Goal: Transaction & Acquisition: Purchase product/service

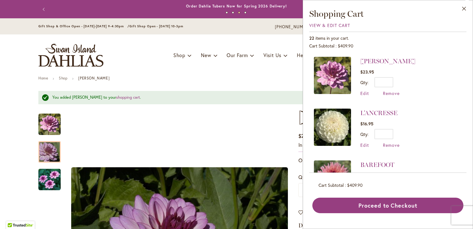
scroll to position [1006, 0]
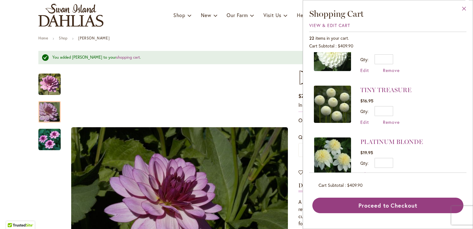
click at [465, 10] on button "Close" at bounding box center [464, 10] width 17 height 20
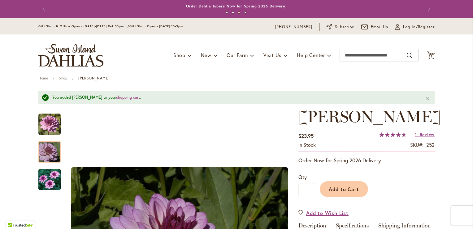
scroll to position [0, 0]
click at [406, 28] on span "Log In/Register" at bounding box center [419, 27] width 32 height 6
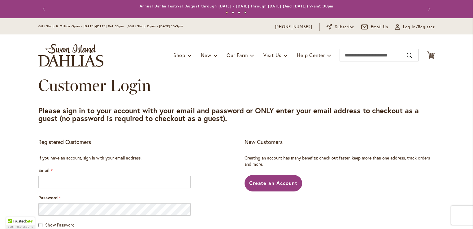
scroll to position [93, 0]
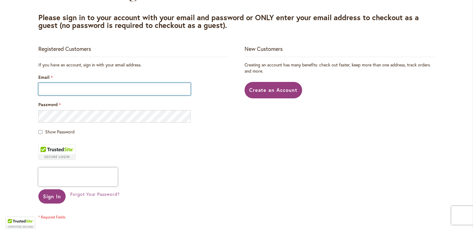
click at [62, 90] on input "Email" at bounding box center [114, 89] width 152 height 12
type input "**********"
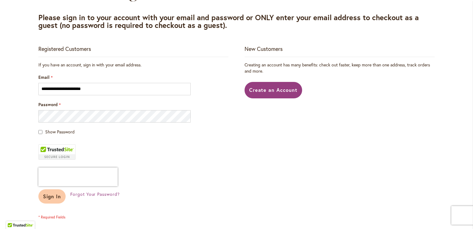
click at [43, 199] on span "Sign In" at bounding box center [52, 196] width 18 height 7
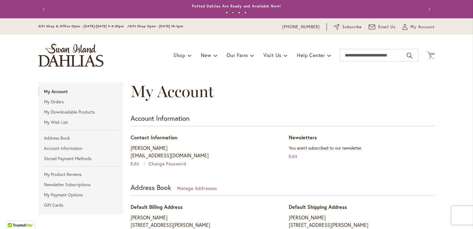
click at [430, 55] on span "3" at bounding box center [431, 56] width 2 height 4
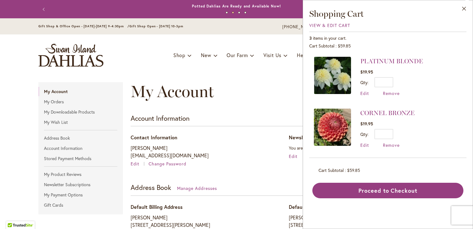
click at [462, 8] on button "Close" at bounding box center [464, 10] width 17 height 20
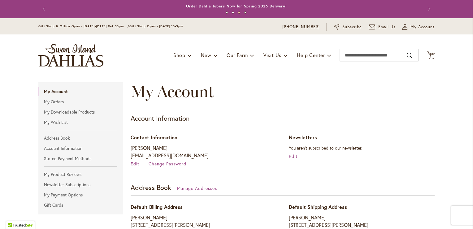
click at [68, 56] on img "store logo" at bounding box center [70, 55] width 65 height 23
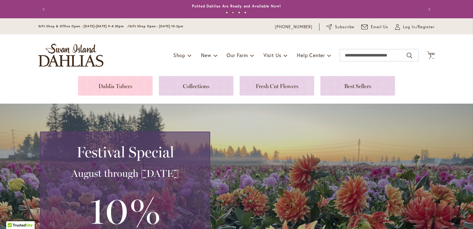
click at [107, 86] on link at bounding box center [115, 86] width 75 height 20
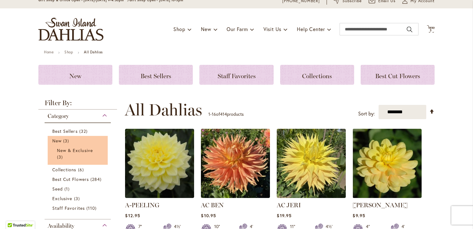
scroll to position [62, 0]
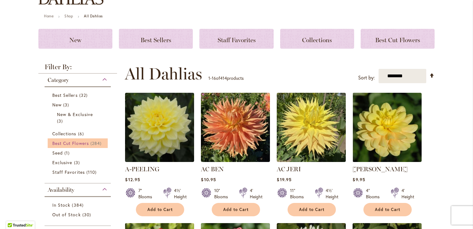
click at [97, 143] on span "284 items" at bounding box center [96, 143] width 13 height 7
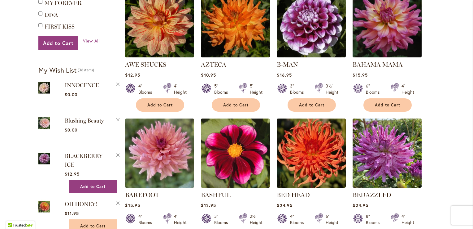
scroll to position [403, 0]
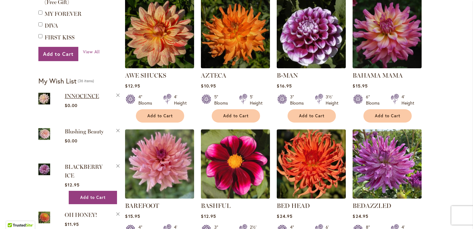
click at [69, 93] on span "INNOCENCE" at bounding box center [82, 96] width 34 height 7
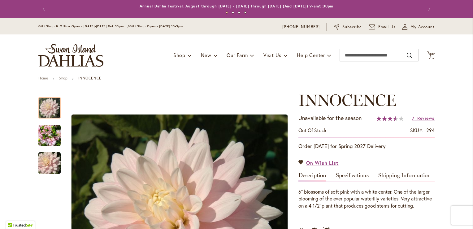
click at [62, 78] on link "Shop" at bounding box center [63, 78] width 9 height 5
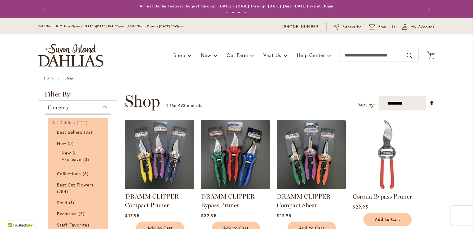
click at [73, 122] on span "All Dahlias" at bounding box center [63, 122] width 23 height 6
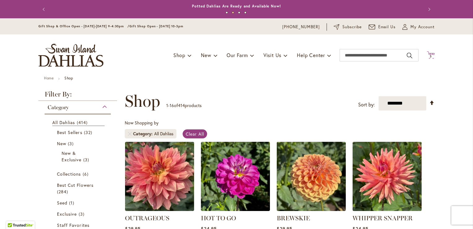
click at [430, 56] on span "3" at bounding box center [431, 56] width 2 height 4
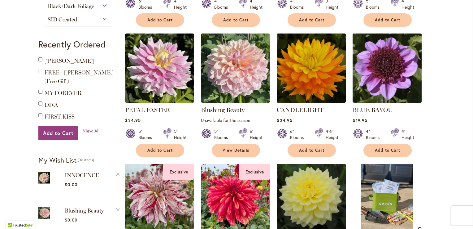
scroll to position [372, 0]
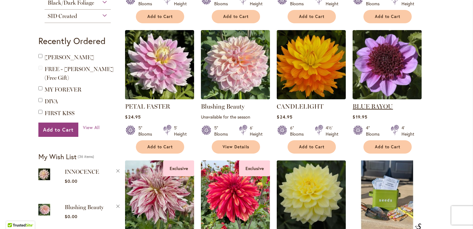
click at [361, 104] on link "BLUE BAYOU" at bounding box center [373, 106] width 40 height 7
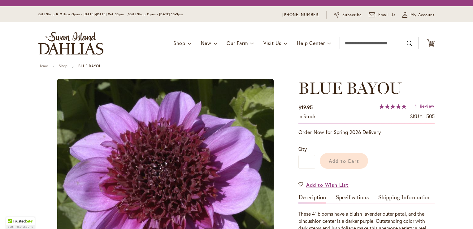
type input "*******"
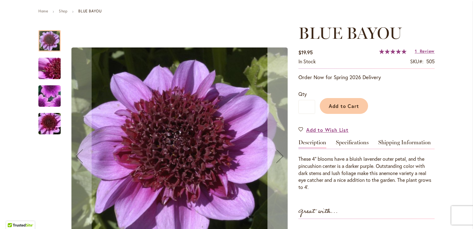
scroll to position [31, 0]
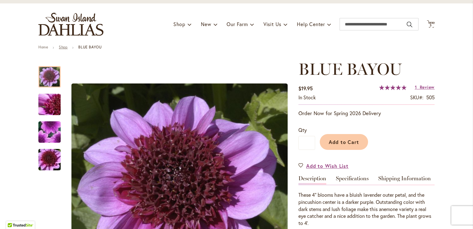
click at [61, 48] on link "Shop" at bounding box center [63, 47] width 9 height 5
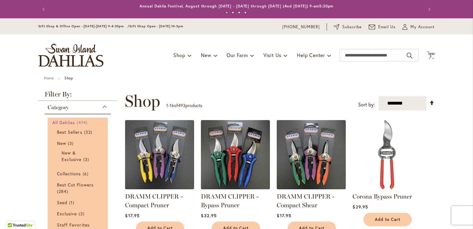
click at [63, 120] on span "All Dahlias" at bounding box center [63, 122] width 23 height 6
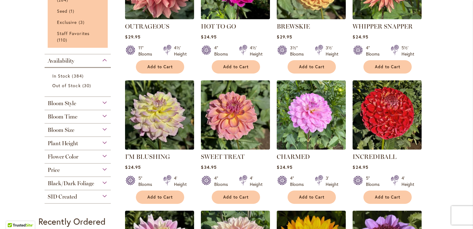
scroll to position [217, 0]
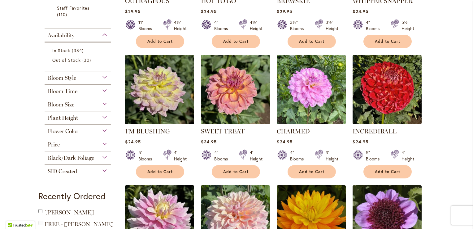
click at [103, 76] on div "Bloom Style" at bounding box center [78, 76] width 66 height 10
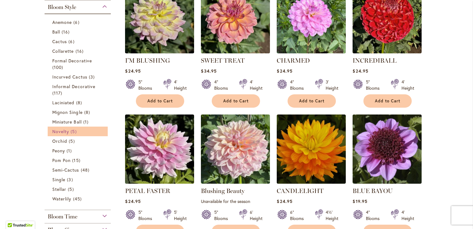
click at [80, 129] on link "Novelty 5 items" at bounding box center [78, 131] width 52 height 7
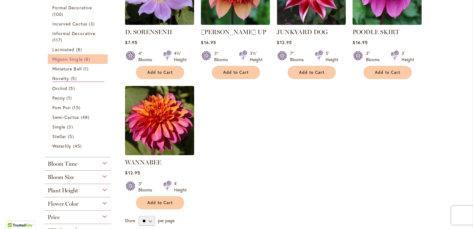
scroll to position [155, 0]
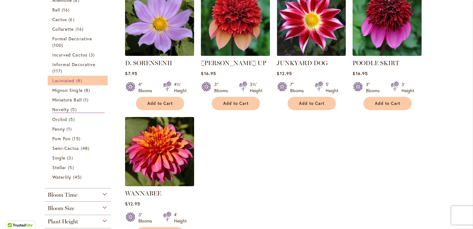
click at [63, 81] on span "Laciniated" at bounding box center [63, 80] width 22 height 6
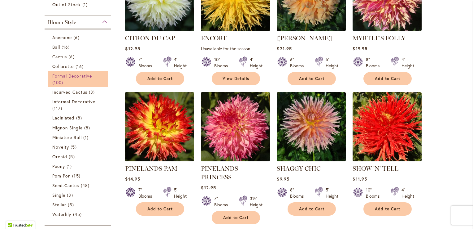
scroll to position [186, 0]
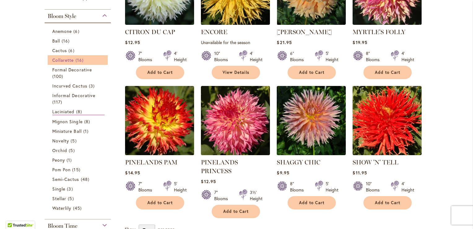
click at [65, 61] on span "Collarette" at bounding box center [63, 60] width 22 height 6
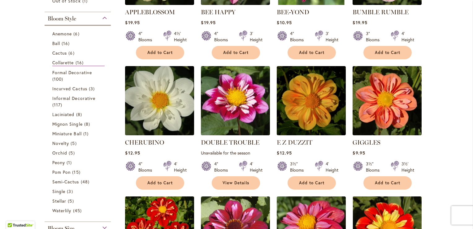
scroll to position [217, 0]
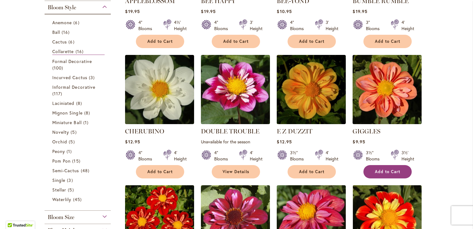
click at [385, 170] on span "Add to Cart" at bounding box center [387, 171] width 25 height 5
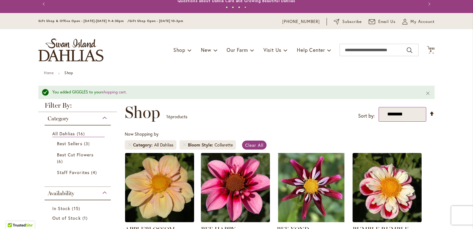
scroll to position [0, 0]
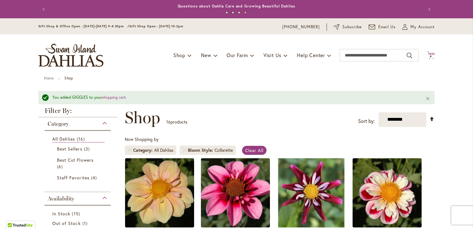
click at [430, 55] on span "4 4 items" at bounding box center [431, 56] width 6 height 3
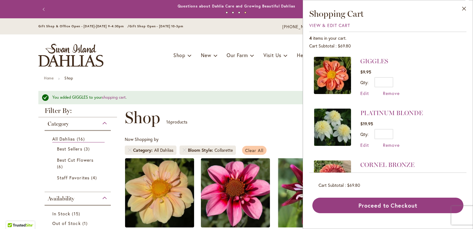
click at [255, 150] on span "Clear All" at bounding box center [254, 150] width 18 height 6
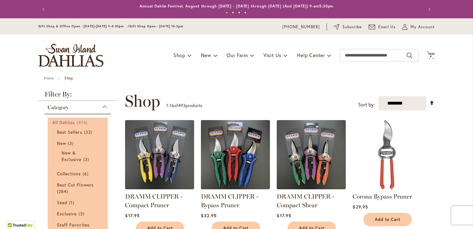
click at [69, 123] on span "All Dahlias" at bounding box center [63, 122] width 23 height 6
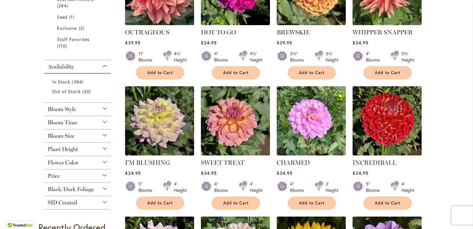
scroll to position [186, 0]
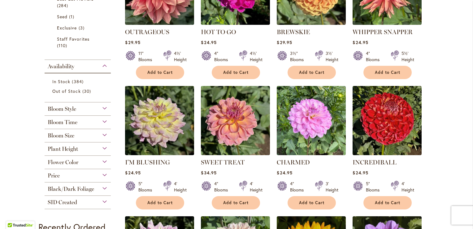
click at [71, 148] on span "Plant Height" at bounding box center [63, 148] width 30 height 7
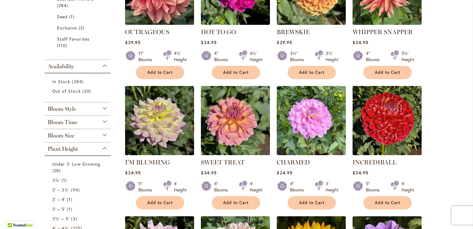
scroll to position [327, 0]
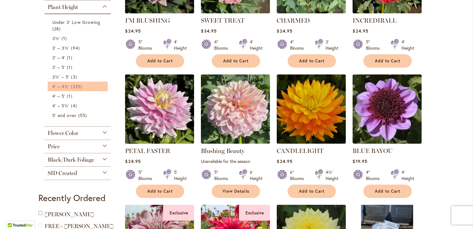
click at [85, 85] on link "4' – 4½' 225 items" at bounding box center [78, 86] width 52 height 7
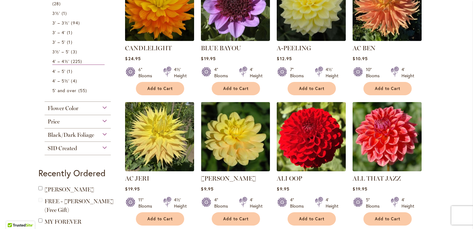
scroll to position [310, 0]
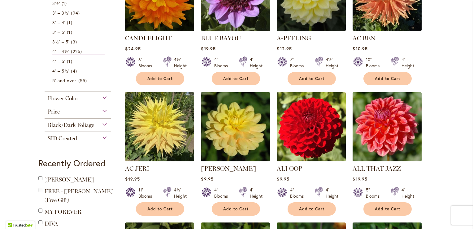
click at [62, 179] on span "[PERSON_NAME]" at bounding box center [70, 179] width 50 height 7
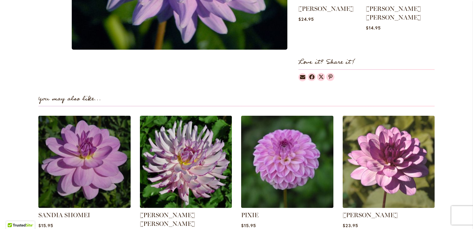
scroll to position [372, 0]
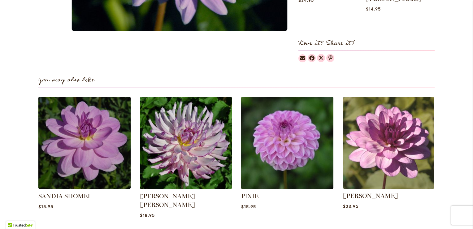
click at [374, 135] on img at bounding box center [389, 142] width 96 height 96
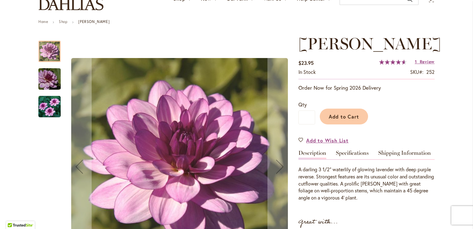
scroll to position [93, 0]
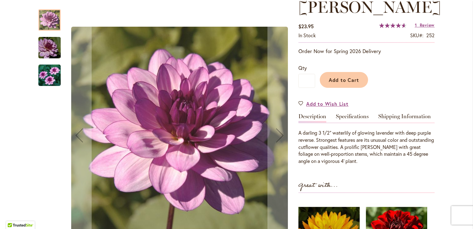
click at [47, 76] on img "LAUREN MICHELE" at bounding box center [49, 75] width 22 height 22
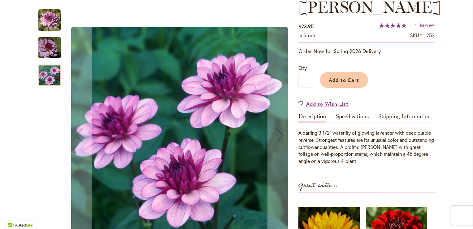
click at [45, 41] on img "LAUREN MICHELE" at bounding box center [49, 48] width 45 height 30
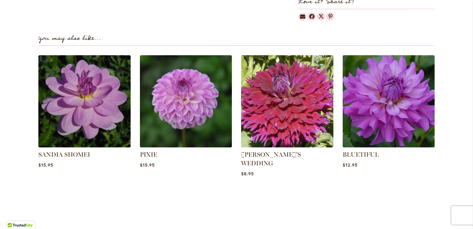
scroll to position [434, 0]
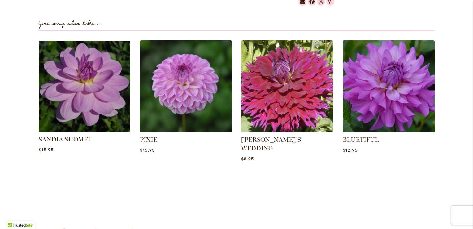
click at [81, 107] on img at bounding box center [85, 86] width 96 height 96
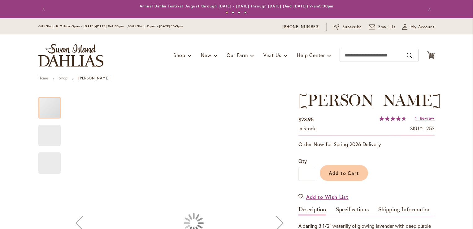
type input "*******"
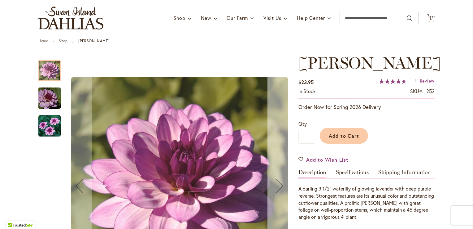
scroll to position [93, 0]
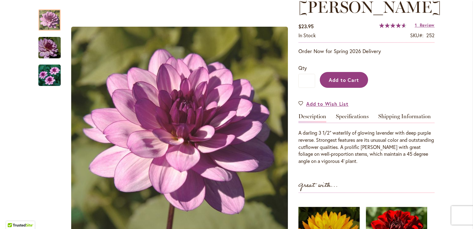
click at [348, 83] on span "Add to Cart" at bounding box center [344, 79] width 31 height 7
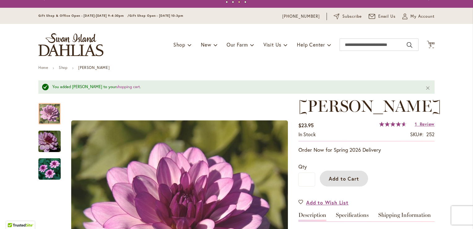
scroll to position [0, 0]
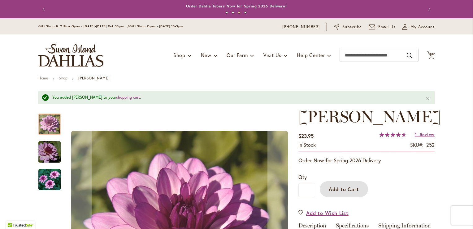
click at [50, 149] on img "LAUREN MICHELE" at bounding box center [49, 152] width 45 height 30
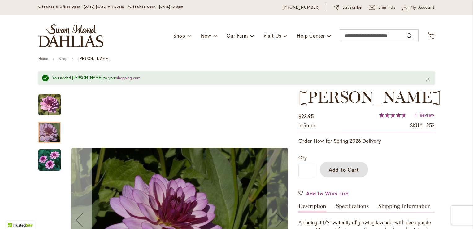
scroll to position [93, 0]
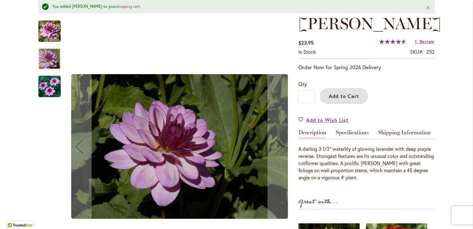
click at [44, 30] on img "LAUREN MICHELE" at bounding box center [49, 31] width 22 height 22
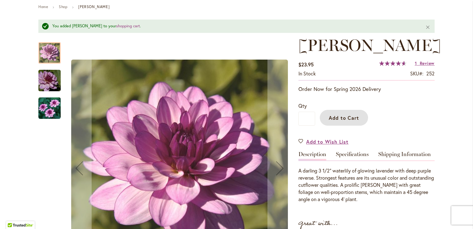
scroll to position [0, 0]
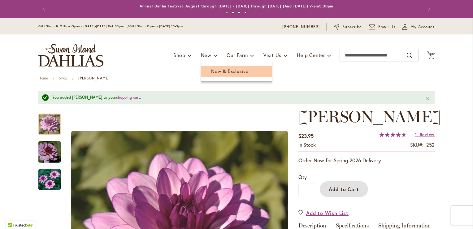
click at [214, 69] on span "New & Exclusive" at bounding box center [229, 71] width 37 height 6
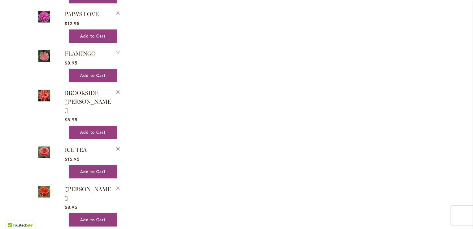
scroll to position [960, 0]
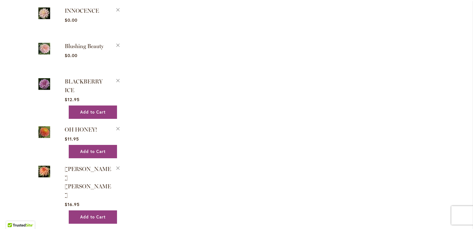
scroll to position [341, 0]
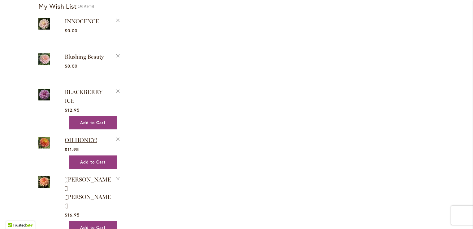
click at [75, 137] on span "OH HONEY!" at bounding box center [81, 140] width 33 height 7
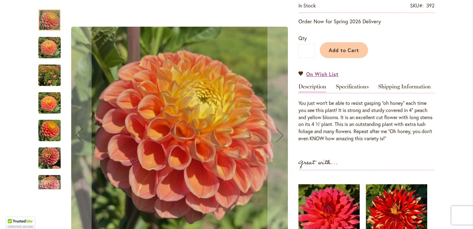
scroll to position [124, 0]
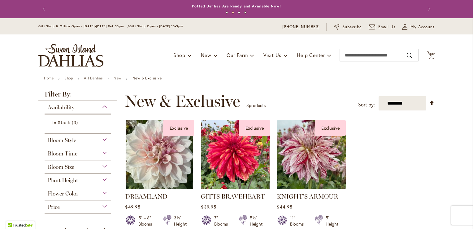
click at [75, 142] on div "Bloom Style" at bounding box center [78, 138] width 66 height 10
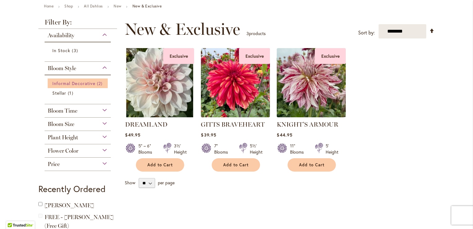
scroll to position [93, 0]
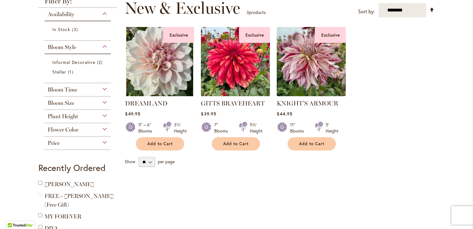
click at [59, 130] on span "Flower Color" at bounding box center [63, 129] width 31 height 7
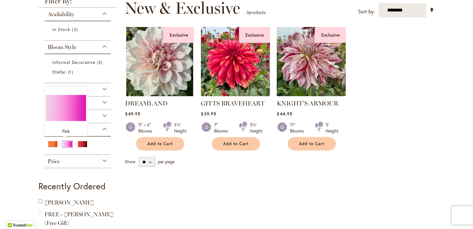
click at [68, 143] on div "Pink" at bounding box center [68, 144] width 10 height 7
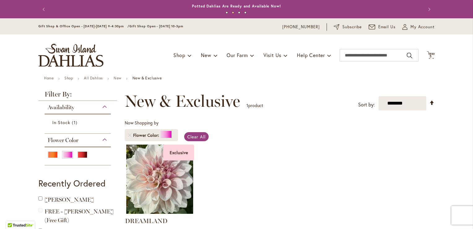
click at [67, 55] on img "store logo" at bounding box center [70, 55] width 65 height 23
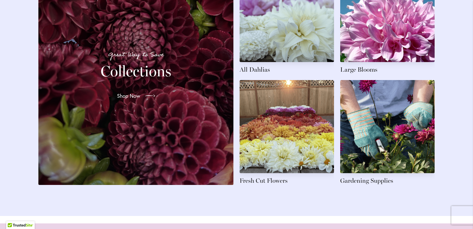
scroll to position [960, 0]
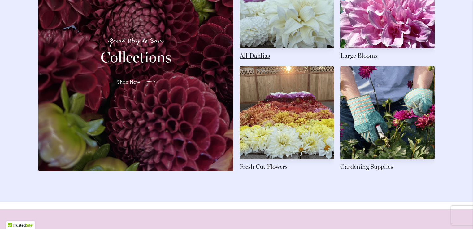
click at [297, 38] on link at bounding box center [287, 7] width 94 height 105
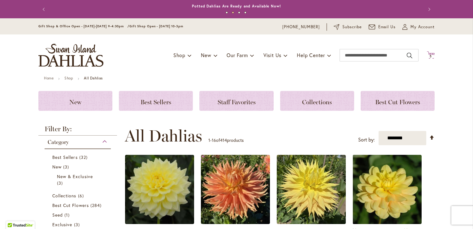
click at [431, 56] on span "5 5 items" at bounding box center [431, 56] width 6 height 3
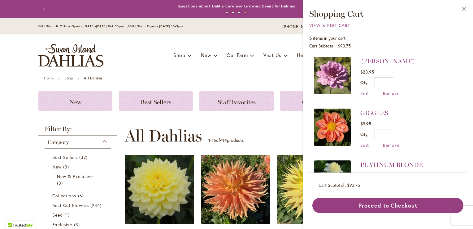
click at [130, 70] on div "Toggle Nav Shop Dahlia Tubers Collections Fresh Cut Dahlias Gardening Supplies …" at bounding box center [236, 54] width 409 height 41
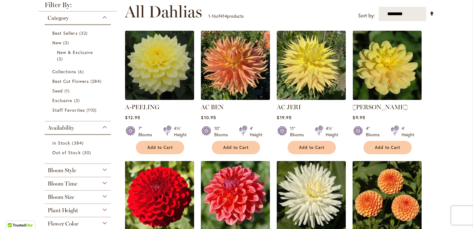
scroll to position [186, 0]
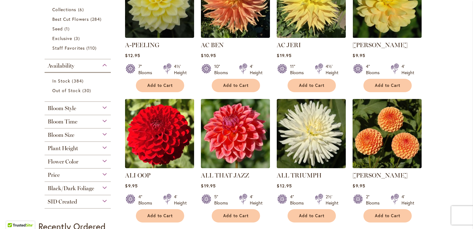
click at [72, 161] on span "Flower Color" at bounding box center [63, 161] width 31 height 7
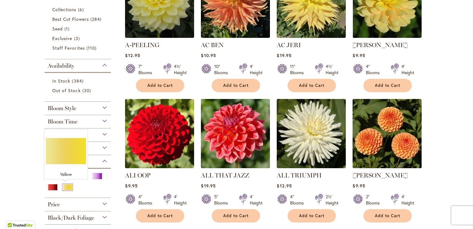
click at [65, 188] on div "Yellow" at bounding box center [68, 187] width 10 height 7
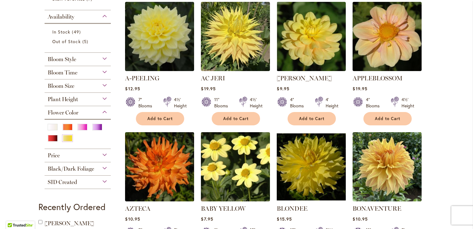
scroll to position [62, 0]
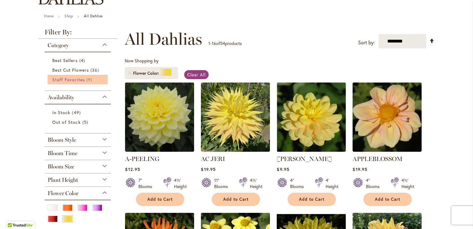
click at [61, 80] on span "Staff Favorites" at bounding box center [68, 79] width 33 height 6
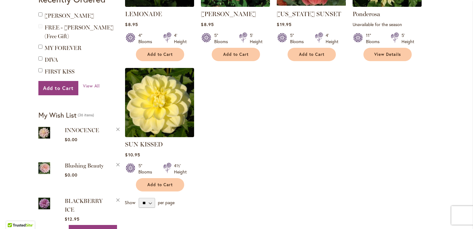
scroll to position [341, 0]
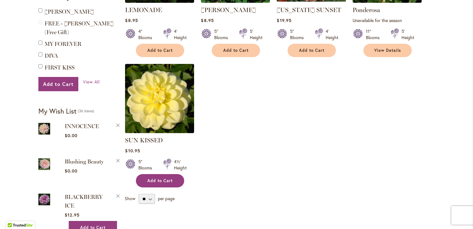
click at [156, 178] on span "Add to Cart" at bounding box center [159, 180] width 25 height 5
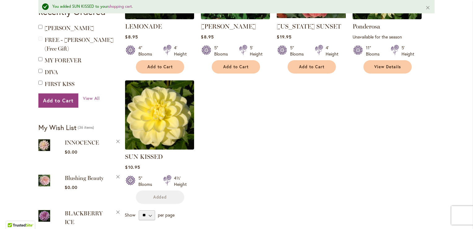
scroll to position [357, 0]
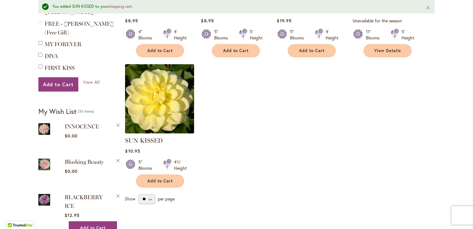
click at [153, 102] on img at bounding box center [160, 98] width 72 height 72
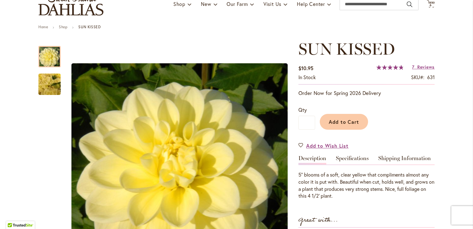
scroll to position [31, 0]
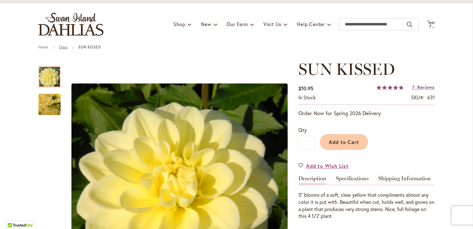
click at [59, 48] on link "Shop" at bounding box center [63, 47] width 9 height 5
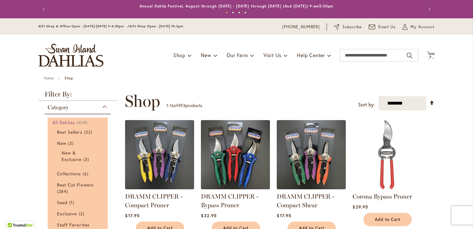
click at [60, 122] on span "All Dahlias" at bounding box center [63, 122] width 23 height 6
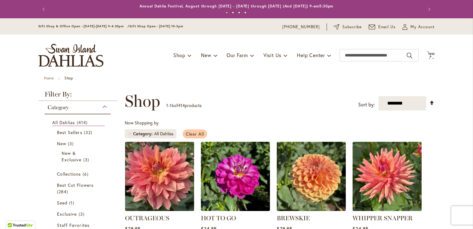
click at [196, 134] on span "Clear All" at bounding box center [195, 134] width 18 height 6
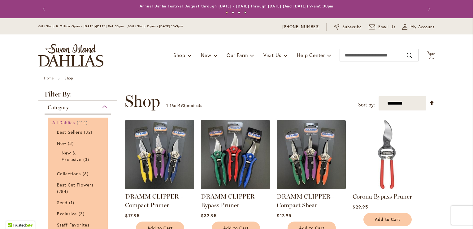
click at [68, 122] on span "All Dahlias" at bounding box center [63, 122] width 23 height 6
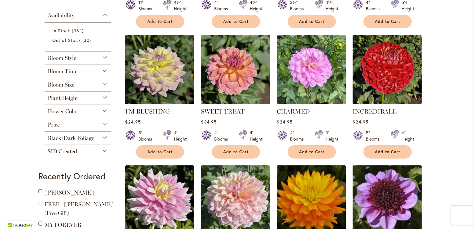
scroll to position [248, 0]
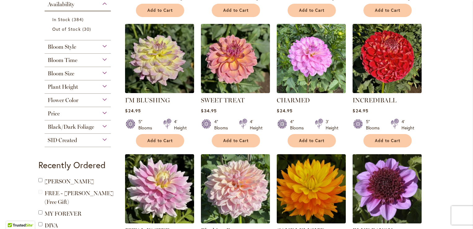
click at [64, 100] on span "Flower Color" at bounding box center [63, 100] width 31 height 7
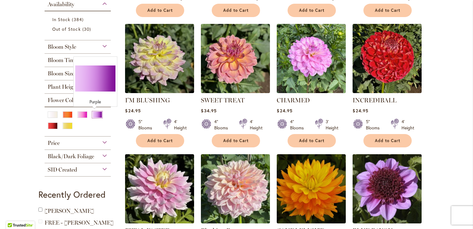
click at [97, 114] on div "Purple" at bounding box center [97, 114] width 10 height 7
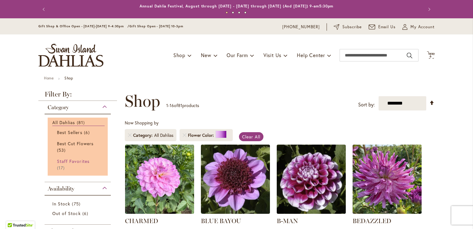
click at [73, 159] on span "Staff Favorites" at bounding box center [73, 161] width 33 height 6
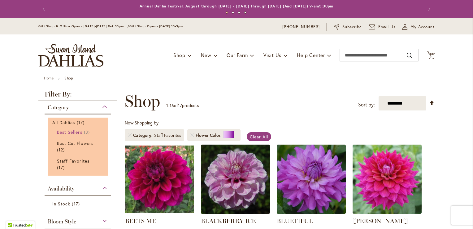
click at [61, 131] on span "Best Sellers" at bounding box center [69, 132] width 25 height 6
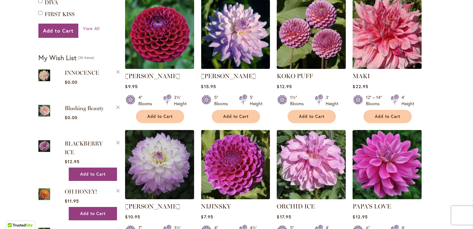
scroll to position [403, 0]
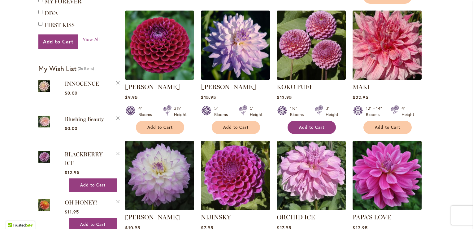
click at [309, 124] on span "Add to Cart" at bounding box center [311, 126] width 25 height 5
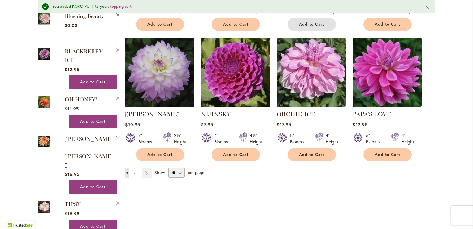
scroll to position [635, 0]
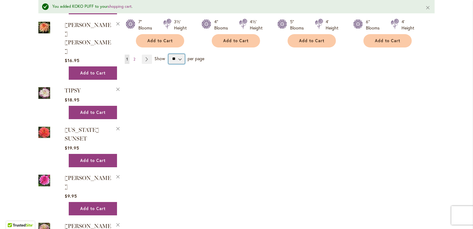
click at [178, 59] on select "** ** ** **" at bounding box center [176, 59] width 16 height 10
select select "**"
click at [168, 54] on select "** ** ** **" at bounding box center [176, 59] width 16 height 10
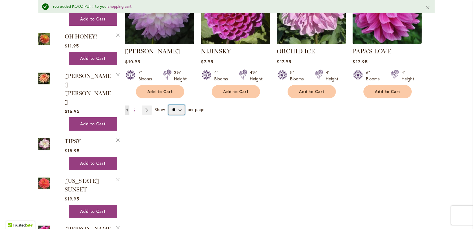
scroll to position [512, 0]
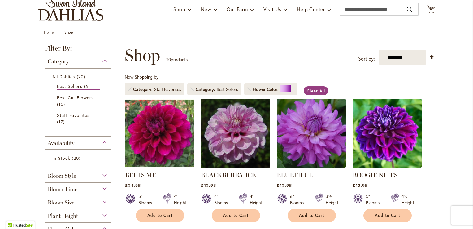
scroll to position [31, 0]
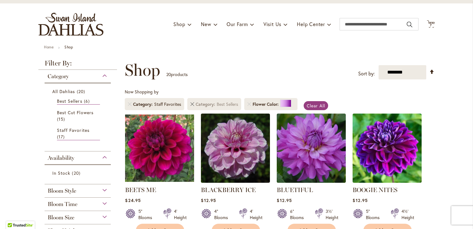
click at [192, 102] on link "Remove Category Best Sellers" at bounding box center [192, 104] width 4 height 4
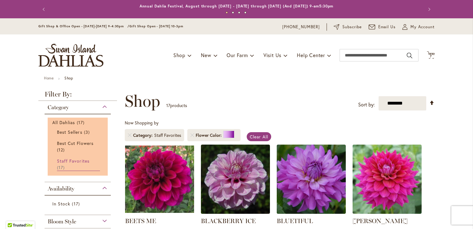
click at [69, 160] on span "Staff Favorites" at bounding box center [73, 161] width 33 height 6
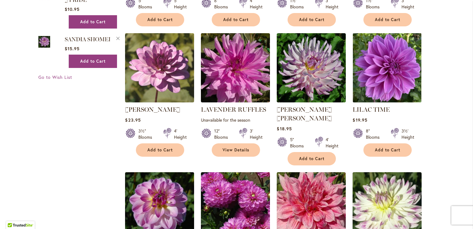
scroll to position [1301, 0]
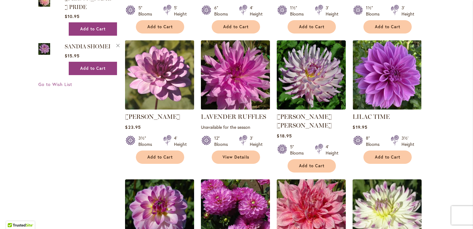
click at [156, 66] on img at bounding box center [160, 74] width 72 height 72
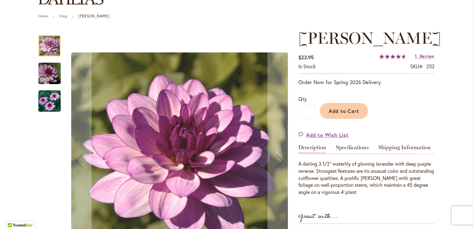
scroll to position [93, 0]
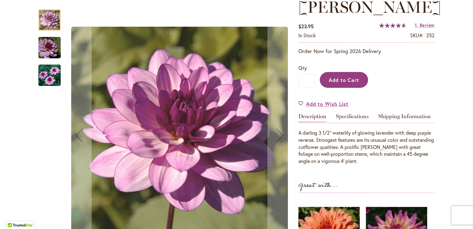
click at [337, 83] on span "Add to Cart" at bounding box center [344, 79] width 31 height 7
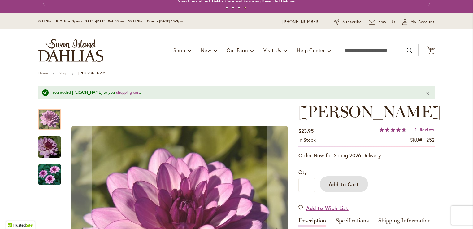
scroll to position [0, 0]
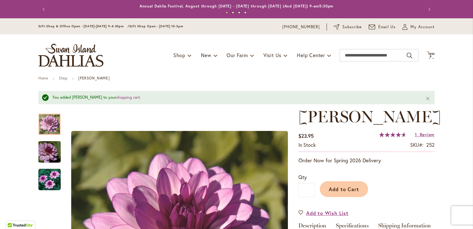
drag, startPoint x: 41, startPoint y: 9, endPoint x: 46, endPoint y: 14, distance: 7.0
click at [41, 9] on button "Previous" at bounding box center [44, 9] width 12 height 12
click at [74, 63] on img "store logo" at bounding box center [70, 55] width 65 height 23
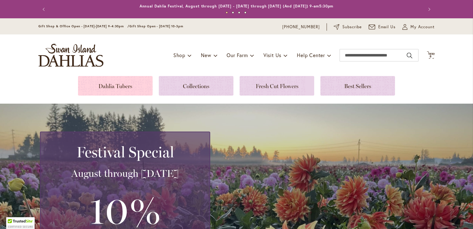
click at [105, 82] on link at bounding box center [115, 86] width 75 height 20
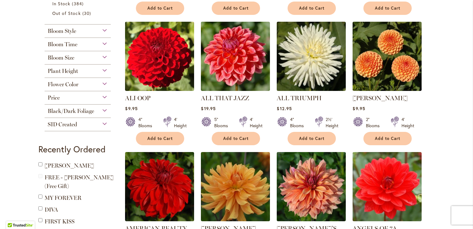
scroll to position [248, 0]
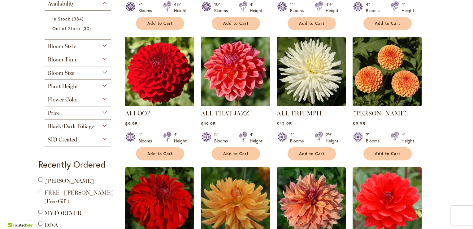
click at [102, 99] on div "Flower Color" at bounding box center [78, 98] width 66 height 10
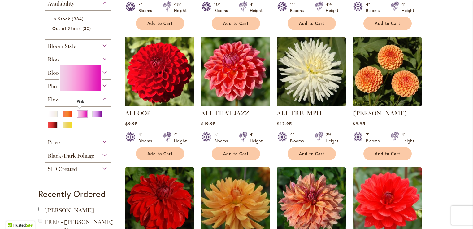
click at [79, 113] on div "Pink" at bounding box center [82, 114] width 10 height 7
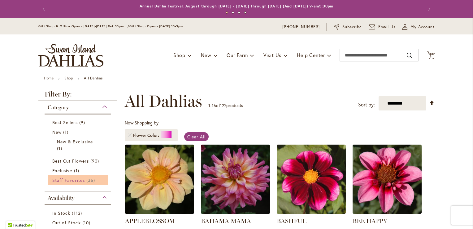
click at [72, 179] on span "Staff Favorites" at bounding box center [68, 180] width 33 height 6
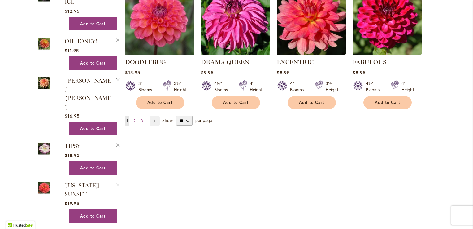
scroll to position [526, 0]
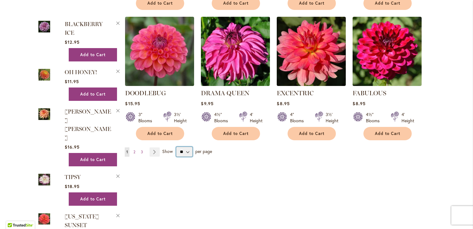
click at [183, 146] on select "** ** ** **" at bounding box center [184, 151] width 16 height 10
select select "**"
click at [176, 146] on select "** ** ** **" at bounding box center [184, 151] width 16 height 10
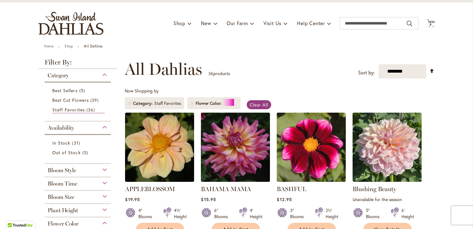
scroll to position [31, 0]
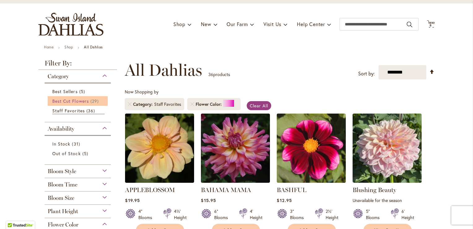
click at [70, 99] on span "Best Cut Flowers" at bounding box center [70, 101] width 37 height 6
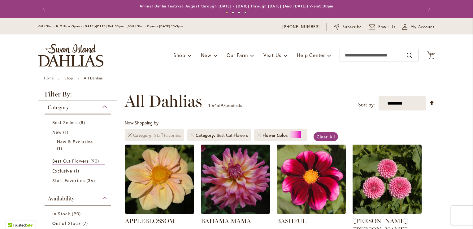
click at [128, 133] on link "Remove Category Staff Favorites" at bounding box center [130, 135] width 4 height 4
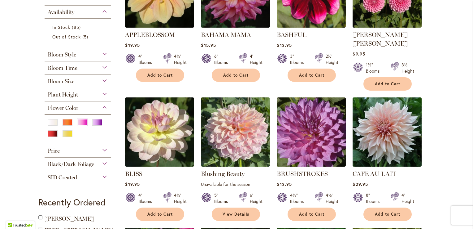
scroll to position [217, 0]
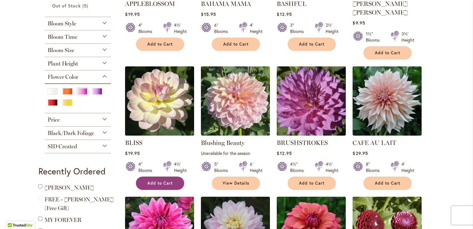
click at [150, 180] on span "Add to Cart" at bounding box center [159, 182] width 25 height 5
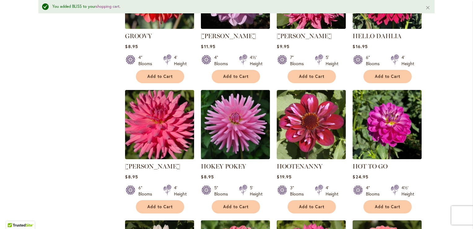
scroll to position [1565, 0]
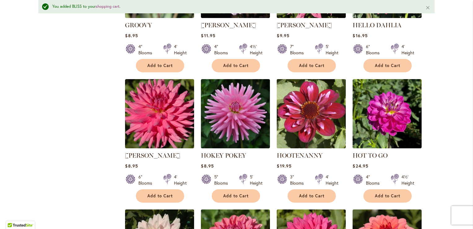
click at [312, 77] on img at bounding box center [311, 113] width 72 height 72
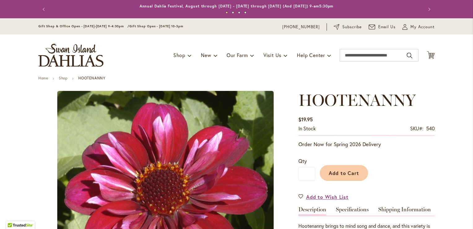
type input "*******"
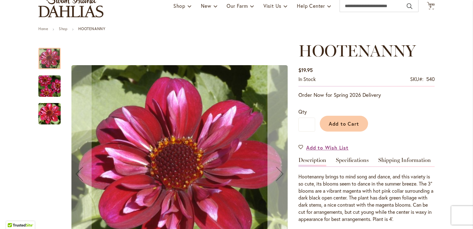
scroll to position [124, 0]
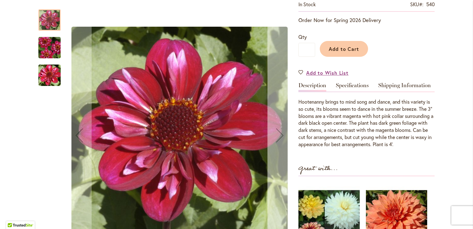
click at [277, 133] on div "Next" at bounding box center [280, 135] width 25 height 25
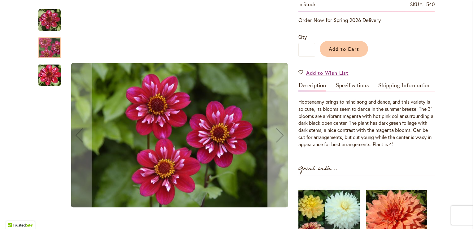
click at [277, 133] on div "Next" at bounding box center [280, 135] width 25 height 25
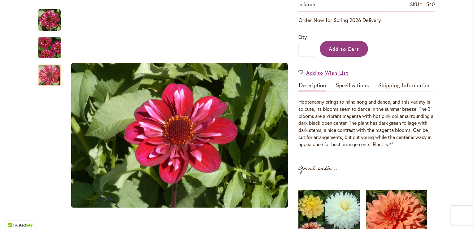
click at [339, 48] on span "Add to Cart" at bounding box center [344, 49] width 31 height 7
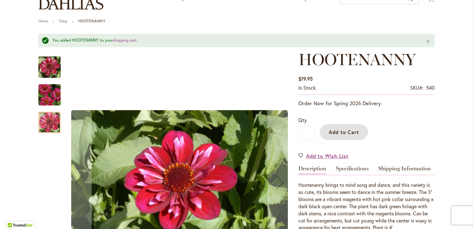
scroll to position [0, 0]
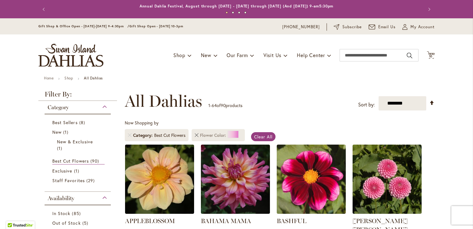
click at [196, 136] on link "Remove Flower Color Pink" at bounding box center [197, 135] width 4 height 4
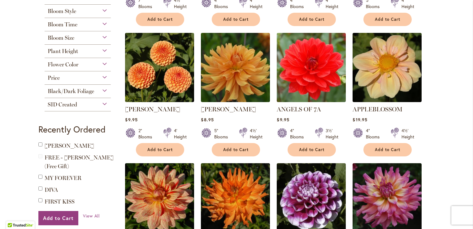
scroll to position [248, 0]
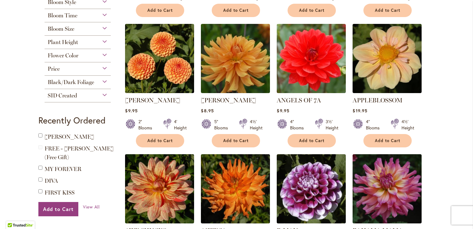
click at [61, 55] on span "Flower Color" at bounding box center [63, 55] width 31 height 7
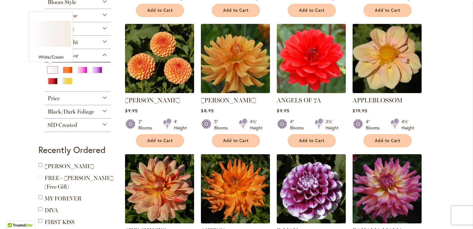
click at [51, 70] on div "White/Cream" at bounding box center [53, 70] width 10 height 7
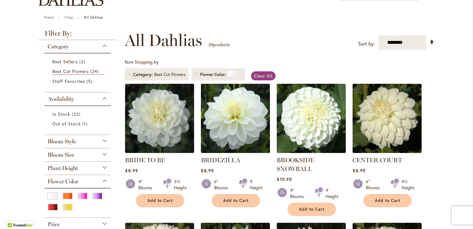
scroll to position [62, 0]
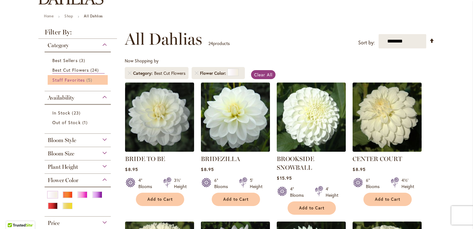
click at [68, 79] on span "Staff Favorites" at bounding box center [68, 80] width 33 height 6
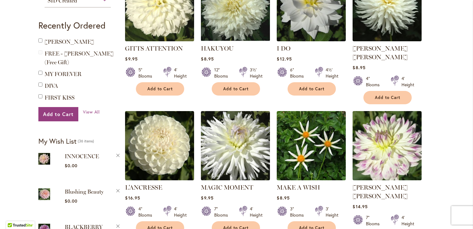
scroll to position [310, 0]
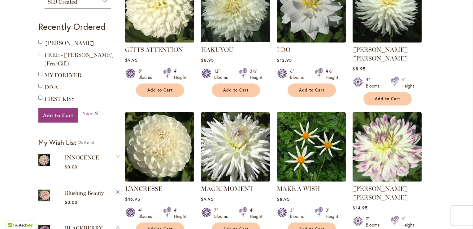
click at [159, 153] on img at bounding box center [160, 146] width 72 height 72
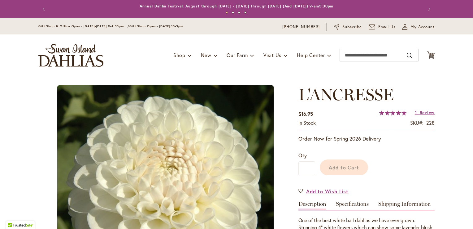
type input "*******"
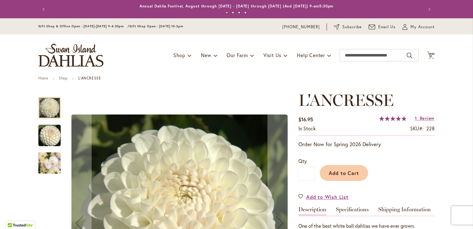
scroll to position [62, 0]
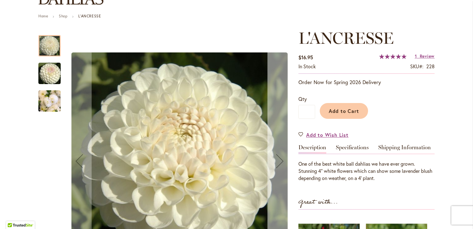
click at [276, 157] on div "Next" at bounding box center [280, 160] width 25 height 25
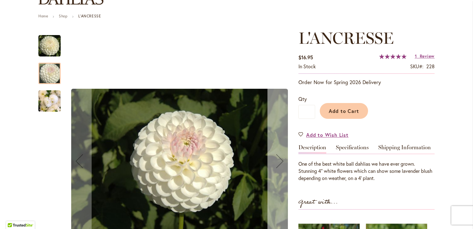
click at [278, 158] on div "Next" at bounding box center [280, 160] width 25 height 25
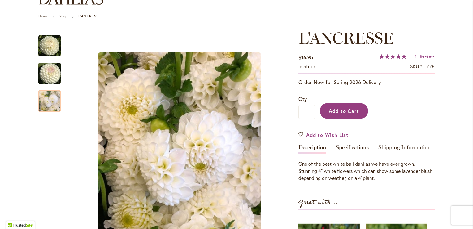
click at [343, 114] on button "Add to Cart" at bounding box center [344, 111] width 48 height 16
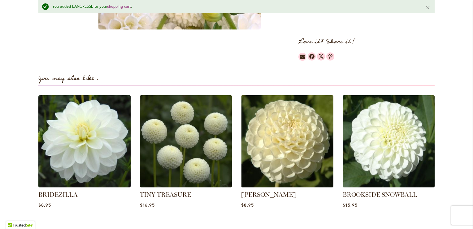
scroll to position [403, 0]
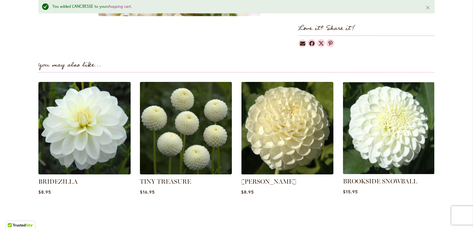
click at [386, 130] on img at bounding box center [389, 128] width 96 height 96
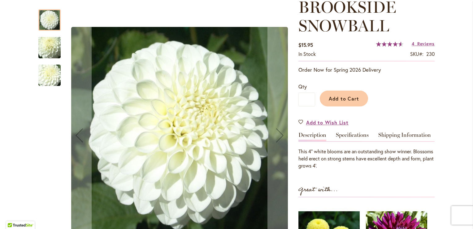
scroll to position [124, 0]
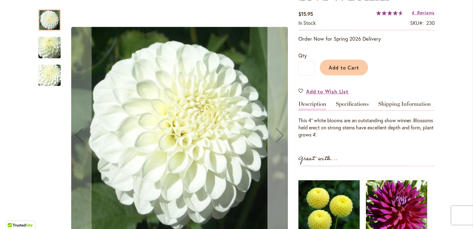
click at [278, 135] on div "Next" at bounding box center [280, 135] width 25 height 25
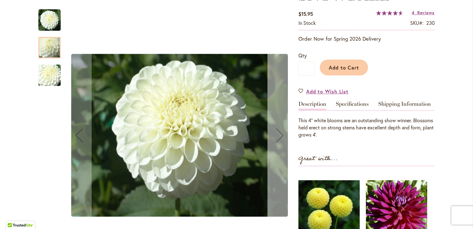
click at [277, 133] on div "Next" at bounding box center [280, 135] width 25 height 25
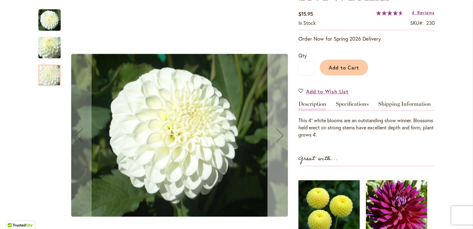
click at [277, 133] on div "Next" at bounding box center [280, 135] width 25 height 25
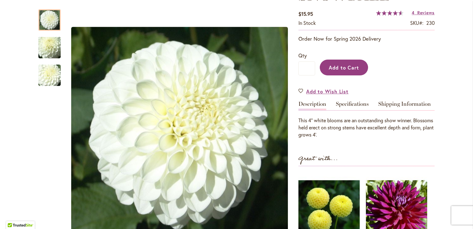
click at [347, 68] on span "Add to Cart" at bounding box center [344, 67] width 31 height 7
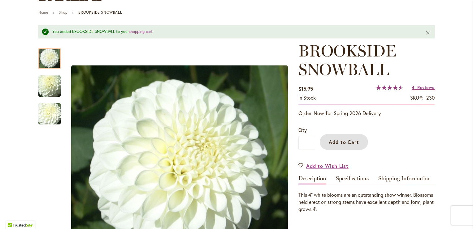
scroll to position [0, 0]
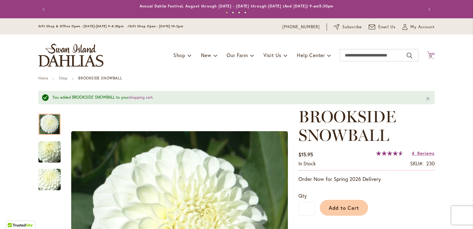
click at [429, 55] on span "12" at bounding box center [431, 56] width 4 height 4
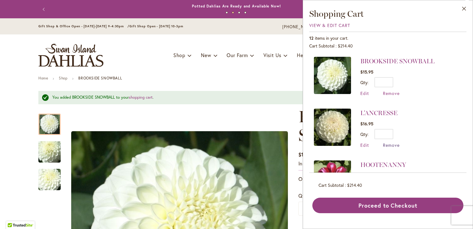
click at [390, 144] on span "Remove" at bounding box center [391, 145] width 17 height 6
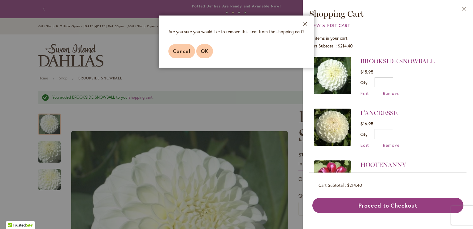
click at [205, 52] on span "OK" at bounding box center [204, 51] width 7 height 7
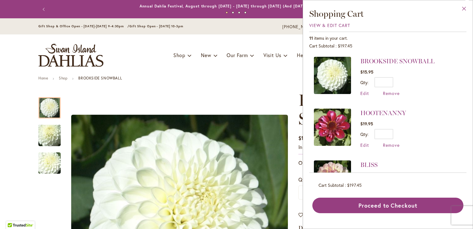
click at [464, 8] on button "Close" at bounding box center [464, 10] width 17 height 20
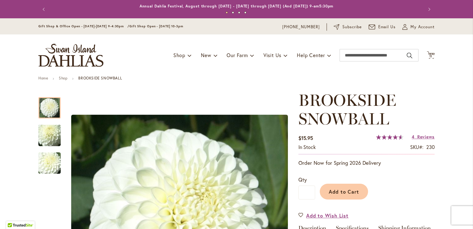
click at [81, 53] on img "store logo" at bounding box center [70, 55] width 65 height 23
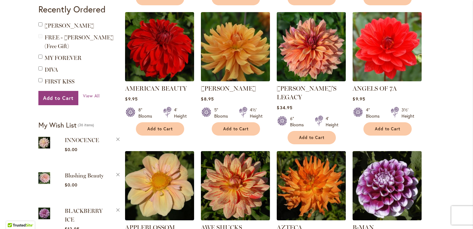
scroll to position [248, 0]
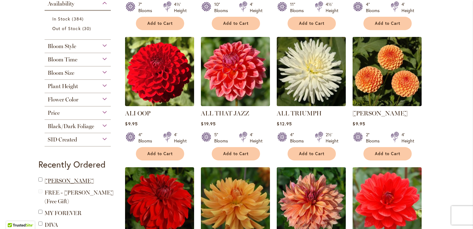
click at [55, 180] on span "[PERSON_NAME]" at bounding box center [70, 180] width 50 height 7
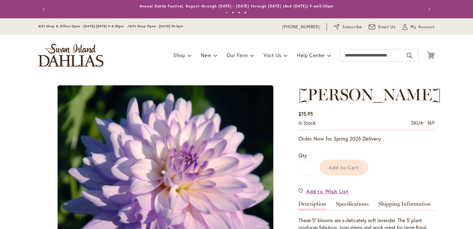
type input "*******"
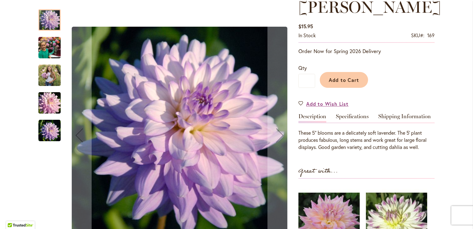
scroll to position [62, 0]
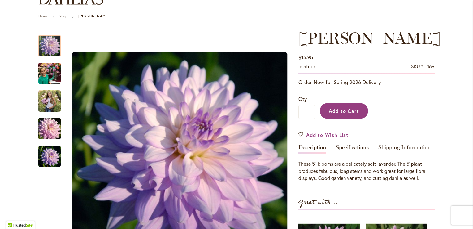
click at [338, 111] on span "Add to Cart" at bounding box center [344, 110] width 31 height 7
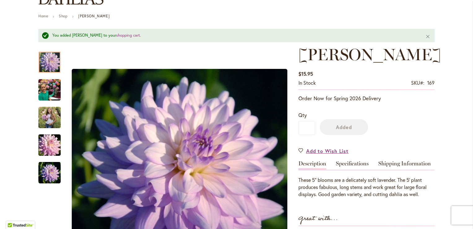
scroll to position [0, 0]
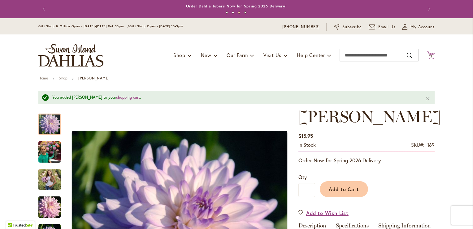
click at [429, 56] on span "12" at bounding box center [431, 56] width 4 height 4
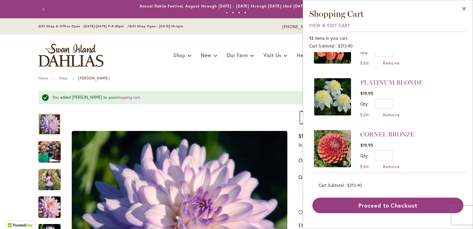
scroll to position [393, 0]
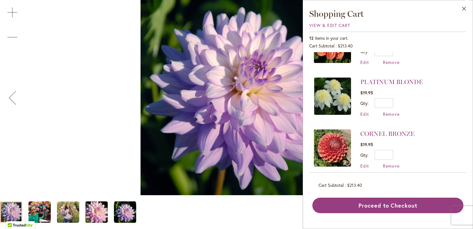
drag, startPoint x: 84, startPoint y: 72, endPoint x: 92, endPoint y: 74, distance: 8.3
click at [85, 72] on div "JORDAN NICOLE" at bounding box center [237, 97] width 473 height 195
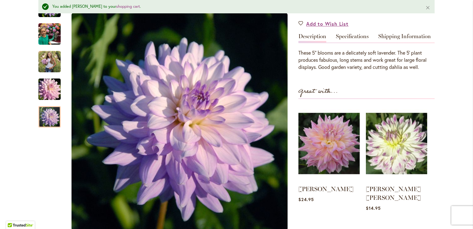
scroll to position [199, 0]
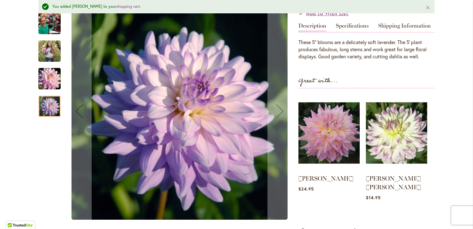
click at [48, 99] on div at bounding box center [49, 105] width 22 height 21
click at [43, 70] on img "JORDAN NICOLE" at bounding box center [49, 78] width 45 height 30
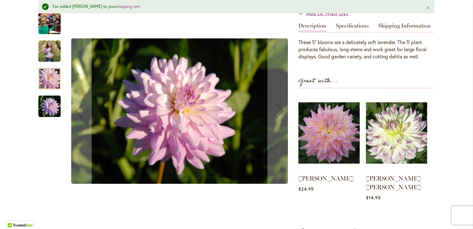
click at [50, 46] on img "JORDAN NICOLE" at bounding box center [49, 51] width 22 height 28
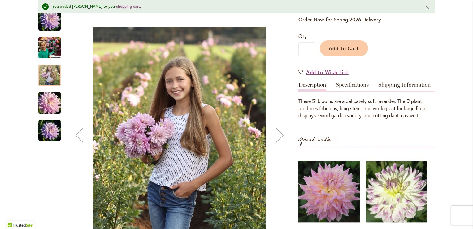
scroll to position [137, 0]
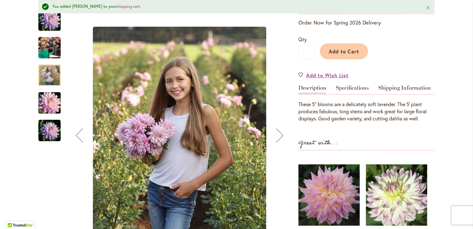
click at [47, 50] on img "JORDAN NICOLE" at bounding box center [49, 48] width 22 height 30
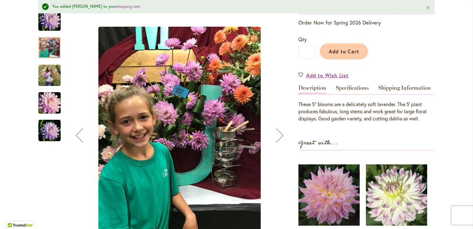
click at [50, 24] on img "JORDAN NICOLE" at bounding box center [49, 20] width 22 height 23
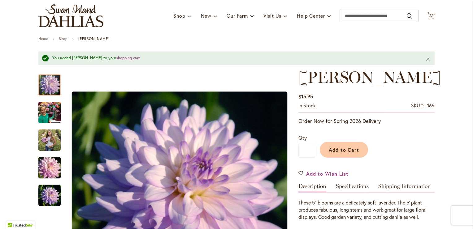
scroll to position [0, 0]
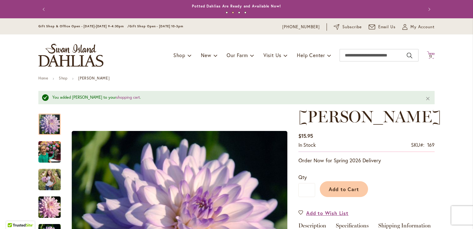
click at [430, 54] on icon "Cart .cls-1 { fill: #231f20; }" at bounding box center [431, 55] width 8 height 8
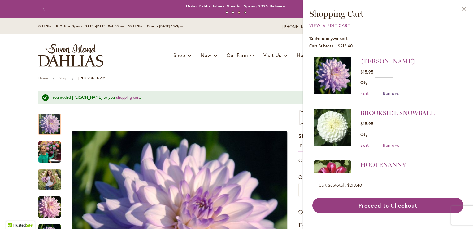
click at [389, 93] on span "Remove" at bounding box center [391, 93] width 17 height 6
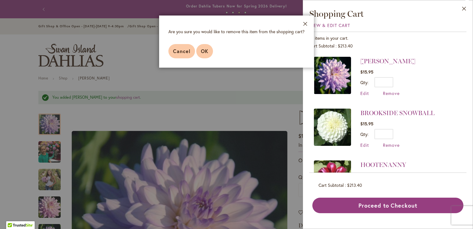
click at [206, 51] on span "OK" at bounding box center [204, 51] width 7 height 7
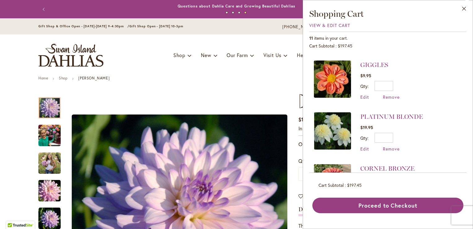
scroll to position [310, 0]
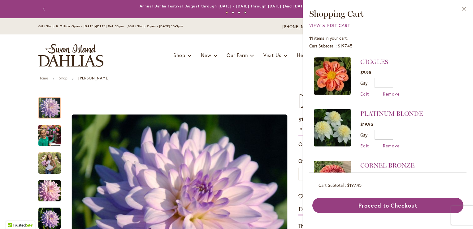
click at [76, 60] on img "store logo" at bounding box center [70, 55] width 65 height 23
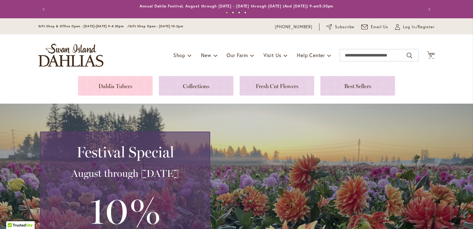
click at [92, 87] on link at bounding box center [115, 86] width 75 height 20
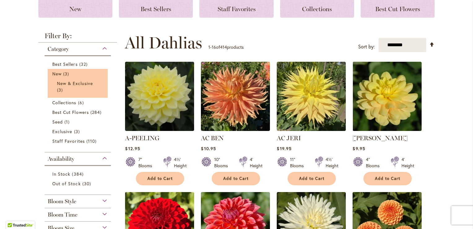
scroll to position [93, 0]
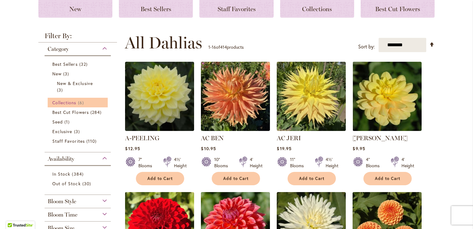
click at [61, 105] on link "Collections 6 items" at bounding box center [78, 102] width 52 height 7
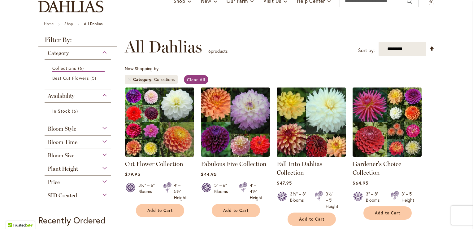
scroll to position [62, 0]
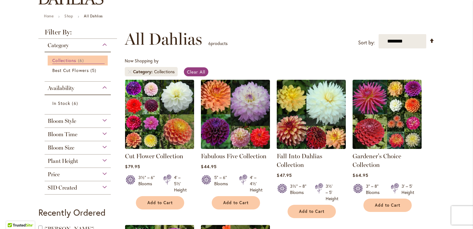
click at [56, 60] on span "Collections" at bounding box center [64, 60] width 24 height 6
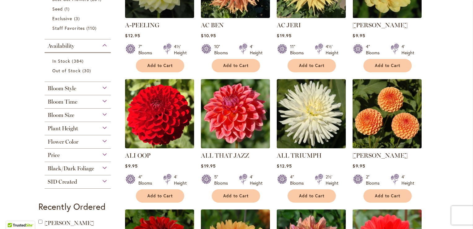
scroll to position [217, 0]
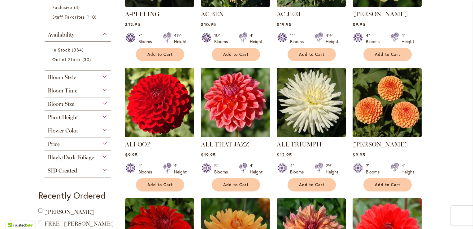
click at [61, 104] on span "Bloom Size" at bounding box center [61, 103] width 27 height 7
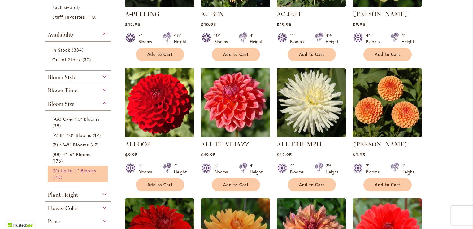
click at [93, 171] on span "(M) Up to 4" Blooms" at bounding box center [74, 170] width 44 height 6
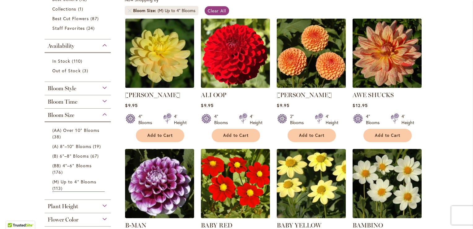
scroll to position [186, 0]
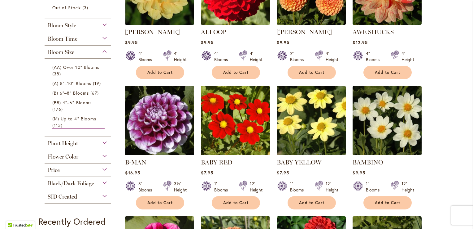
click at [151, 127] on img at bounding box center [160, 120] width 72 height 72
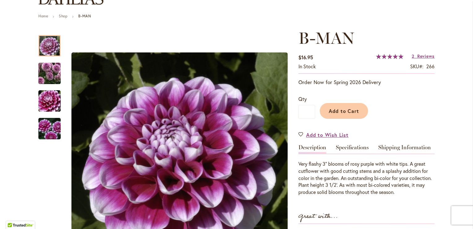
scroll to position [93, 0]
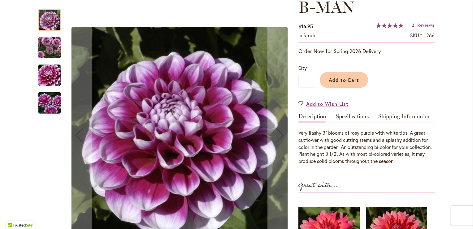
click at [42, 102] on img "B-MAN" at bounding box center [49, 103] width 45 height 30
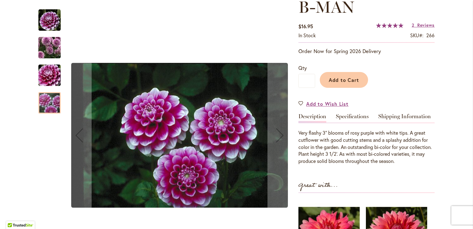
click at [40, 80] on img "B-MAN" at bounding box center [49, 75] width 45 height 30
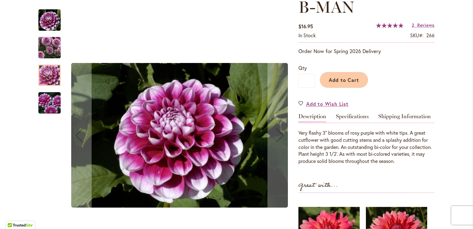
click at [45, 45] on img "B-MAN" at bounding box center [49, 47] width 45 height 39
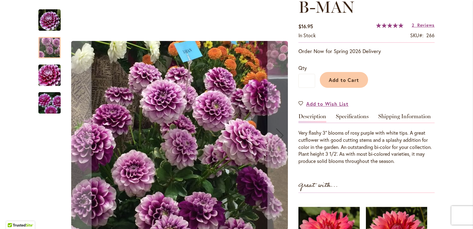
click at [50, 16] on img "B-MAN" at bounding box center [49, 20] width 22 height 22
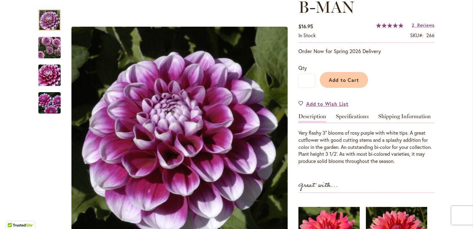
scroll to position [0, 0]
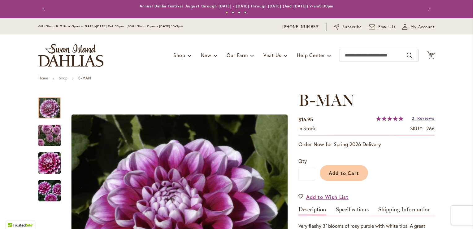
click at [424, 117] on span "Reviews" at bounding box center [425, 118] width 17 height 6
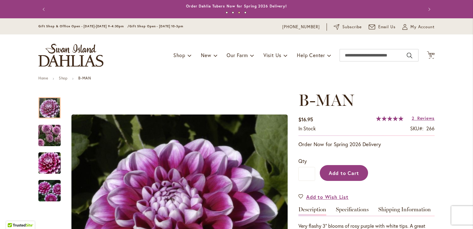
click at [339, 172] on span "Add to Cart" at bounding box center [344, 172] width 31 height 7
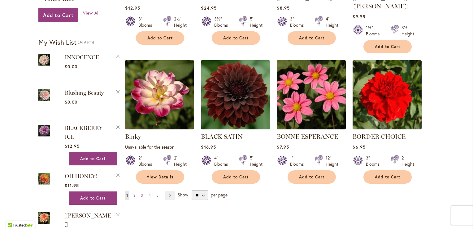
scroll to position [495, 0]
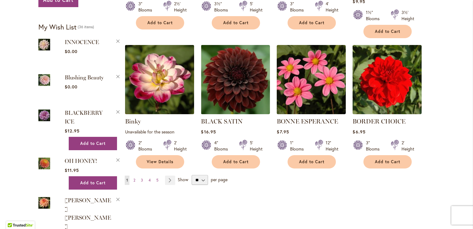
click at [154, 79] on img at bounding box center [160, 79] width 72 height 72
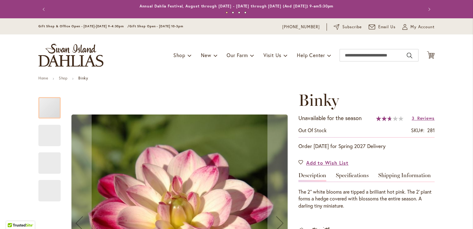
type input "*******"
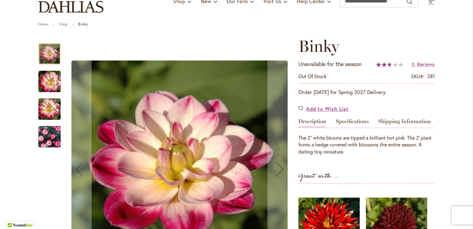
scroll to position [62, 0]
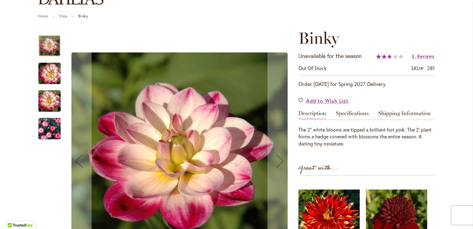
click at [49, 125] on img "Binky" at bounding box center [49, 129] width 45 height 30
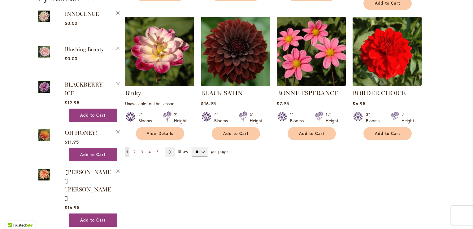
scroll to position [526, 0]
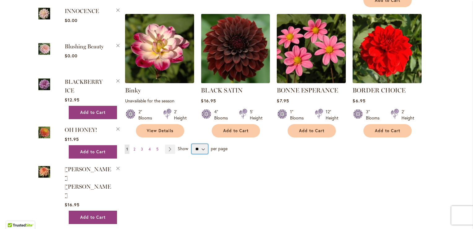
click at [202, 144] on select "** ** ** **" at bounding box center [200, 149] width 16 height 10
select select "**"
click at [192, 144] on select "** ** ** **" at bounding box center [200, 149] width 16 height 10
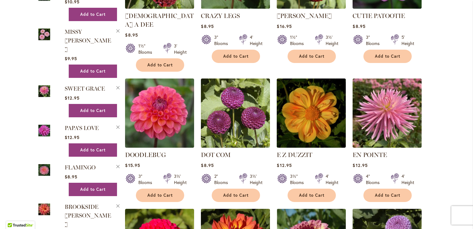
scroll to position [1022, 0]
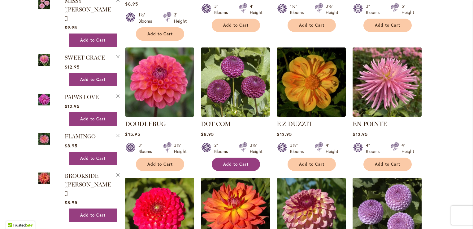
click at [237, 161] on span "Add to Cart" at bounding box center [235, 163] width 25 height 5
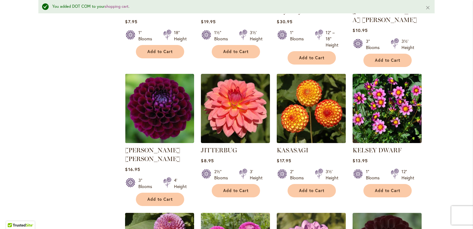
scroll to position [1967, 0]
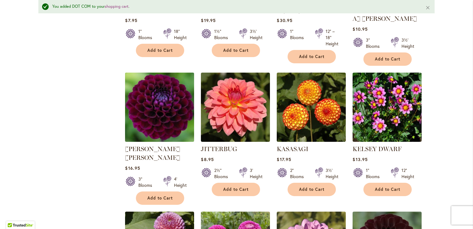
click at [151, 71] on img at bounding box center [160, 107] width 72 height 72
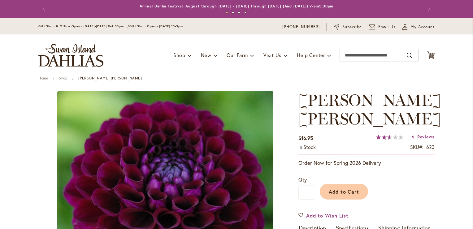
type input "*******"
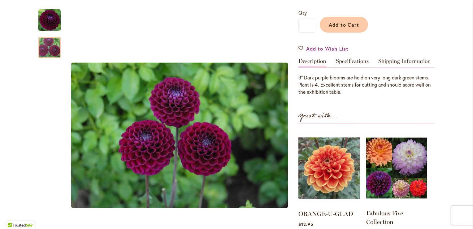
scroll to position [96, 0]
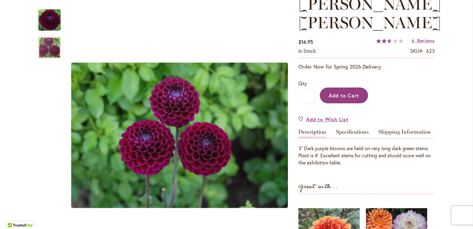
click at [347, 93] on span "Add to Cart" at bounding box center [344, 95] width 31 height 7
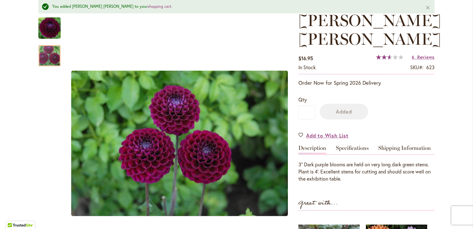
scroll to position [112, 0]
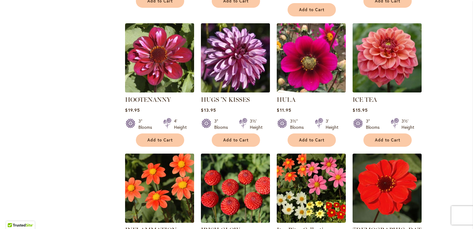
scroll to position [1734, 0]
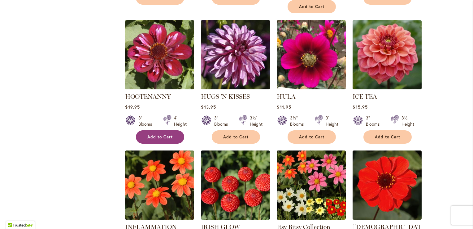
click at [150, 134] on span "Add to Cart" at bounding box center [159, 136] width 25 height 5
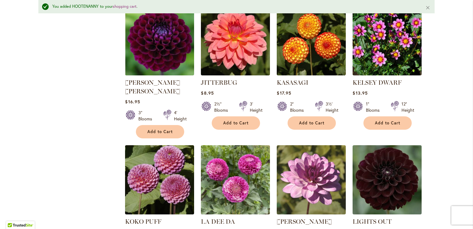
scroll to position [2060, 0]
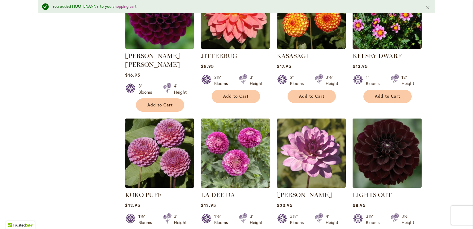
click at [382, 116] on img at bounding box center [387, 152] width 72 height 72
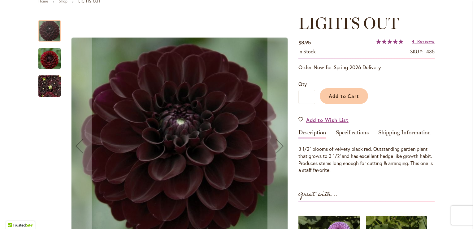
scroll to position [124, 0]
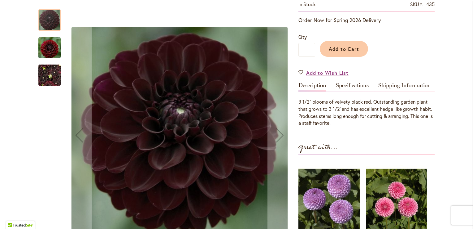
click at [48, 45] on img "LIGHTS OUT" at bounding box center [49, 47] width 22 height 23
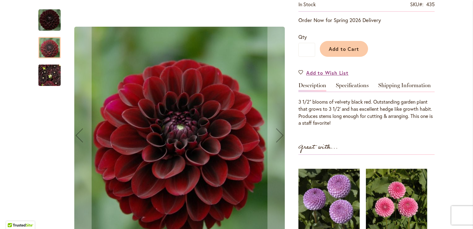
click at [42, 81] on img "LIGHTS OUT" at bounding box center [49, 75] width 22 height 30
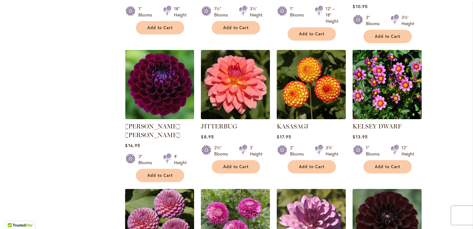
scroll to position [2013, 0]
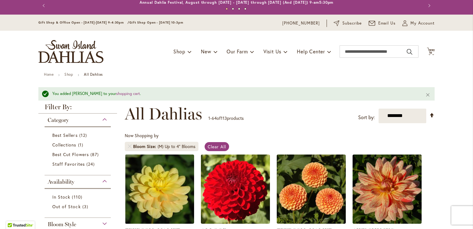
scroll to position [0, 0]
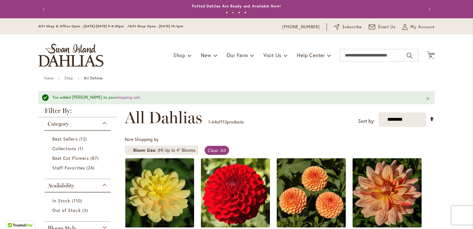
drag, startPoint x: 429, startPoint y: 54, endPoint x: 426, endPoint y: 56, distance: 3.3
click at [429, 55] on button "Cart .cls-1 { fill: #231f20; } 16 16 items" at bounding box center [431, 55] width 8 height 8
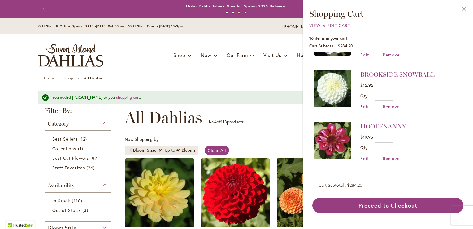
scroll to position [155, 0]
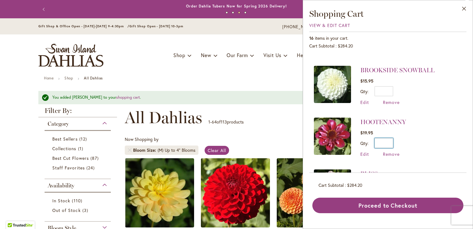
click at [389, 138] on input "*" at bounding box center [384, 143] width 19 height 10
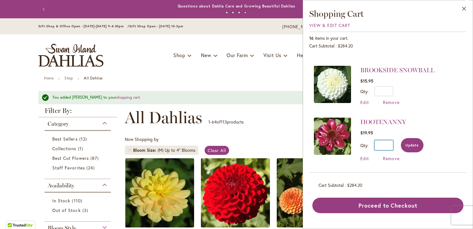
type input "*"
click at [411, 143] on span "Update" at bounding box center [412, 145] width 13 height 4
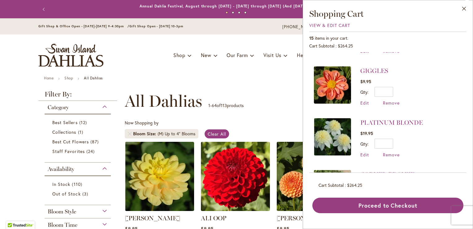
scroll to position [403, 0]
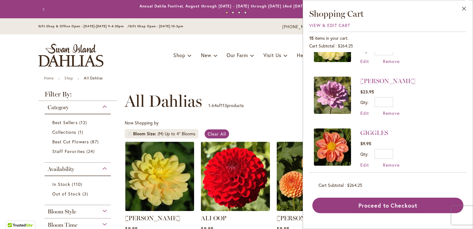
click at [394, 97] on div "Qty * Update" at bounding box center [387, 102] width 55 height 10
click at [390, 97] on input "*" at bounding box center [384, 102] width 19 height 10
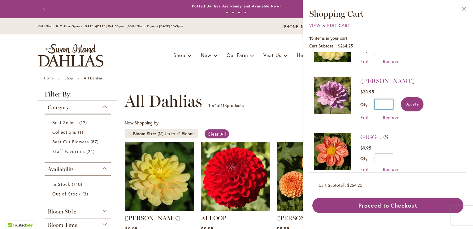
type input "*"
click at [412, 102] on span "Update" at bounding box center [412, 104] width 13 height 4
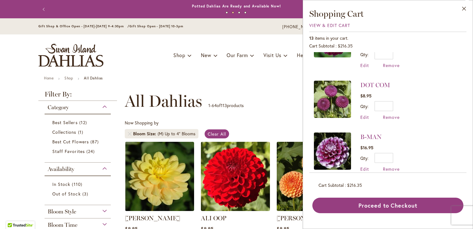
scroll to position [0, 0]
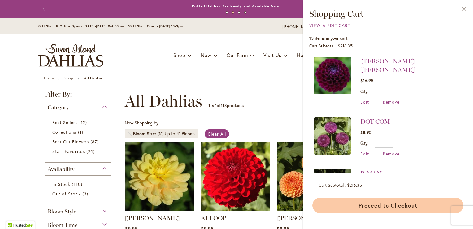
click at [378, 206] on button "Proceed to Checkout" at bounding box center [387, 204] width 151 height 15
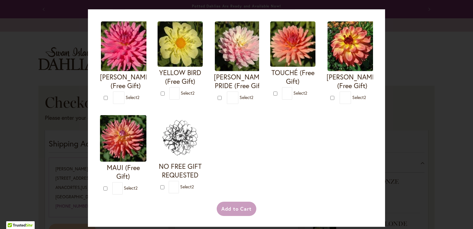
scroll to position [248, 0]
type input "*"
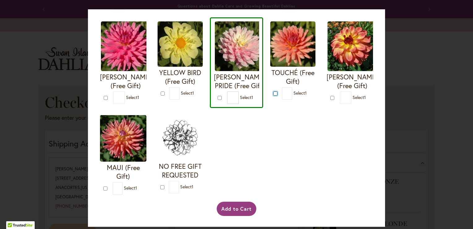
type input "*"
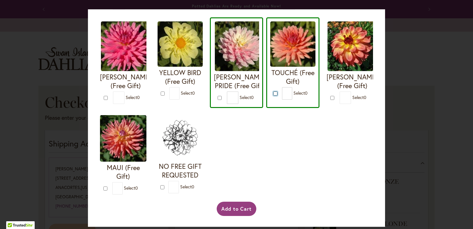
scroll to position [323, 0]
click at [233, 206] on button "Add to Cart" at bounding box center [237, 208] width 40 height 14
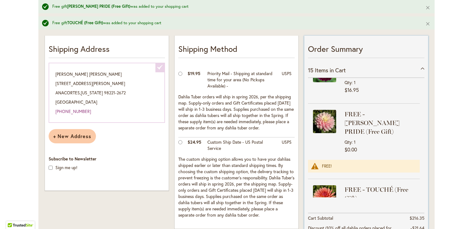
scroll to position [515, 0]
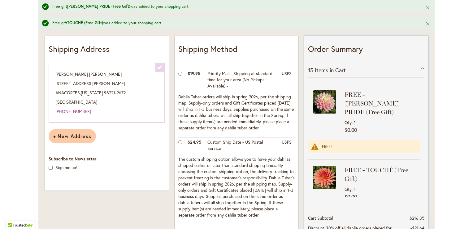
click at [325, 165] on img at bounding box center [324, 176] width 23 height 23
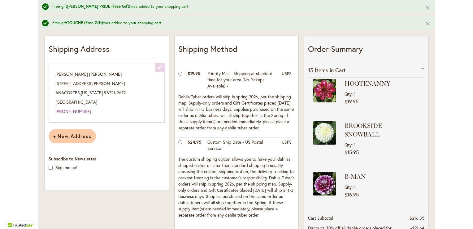
scroll to position [0, 0]
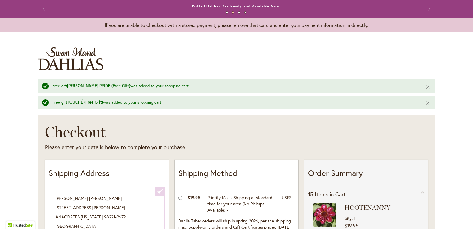
click at [82, 55] on img "store logo" at bounding box center [70, 58] width 65 height 23
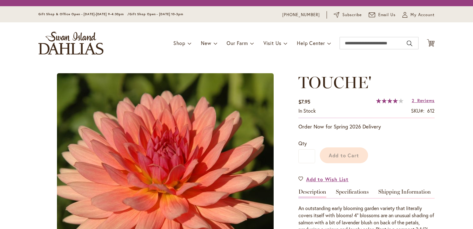
type input "*******"
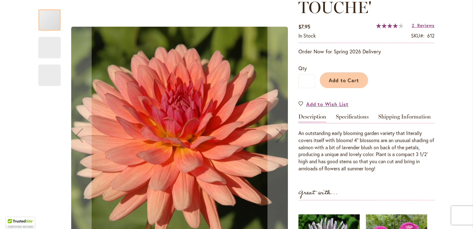
scroll to position [93, 0]
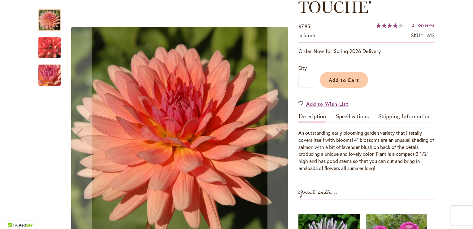
click at [43, 74] on img "TOUCHE'" at bounding box center [49, 75] width 45 height 33
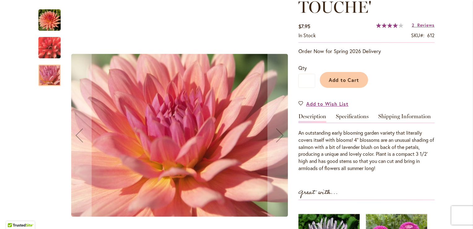
click at [42, 47] on img "TOUCHE'" at bounding box center [49, 47] width 45 height 41
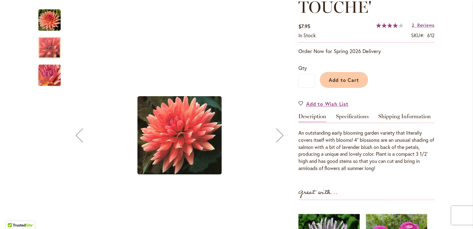
click at [43, 19] on img "TOUCHE'" at bounding box center [49, 20] width 22 height 22
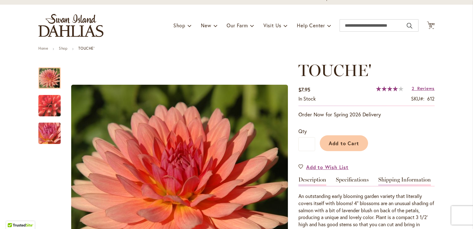
scroll to position [0, 0]
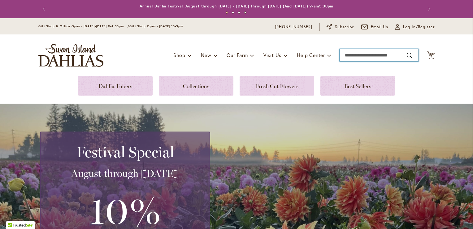
click at [347, 55] on input "Search" at bounding box center [379, 55] width 79 height 12
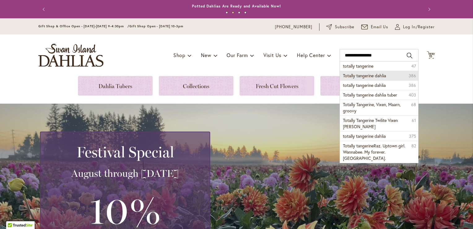
click at [365, 73] on span "Totally tangerine dahlia" at bounding box center [364, 75] width 43 height 6
type input "**********"
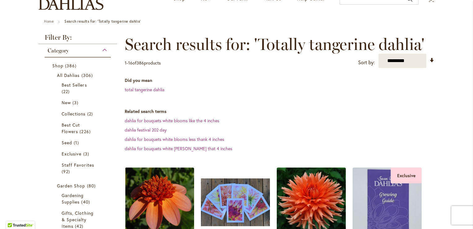
scroll to position [124, 0]
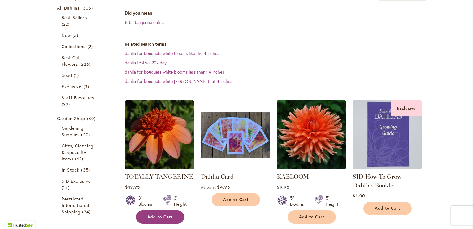
click at [151, 220] on button "Add to Cart" at bounding box center [160, 216] width 48 height 13
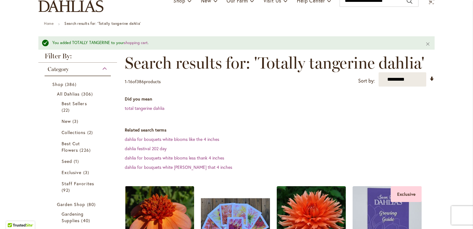
scroll to position [16, 0]
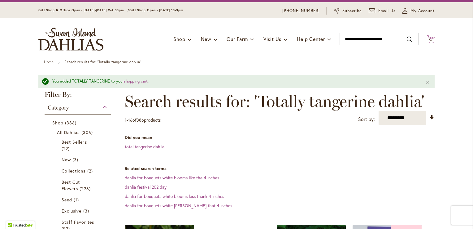
click at [430, 39] on span "16" at bounding box center [431, 40] width 4 height 4
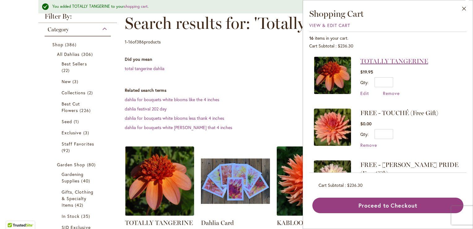
scroll to position [109, 0]
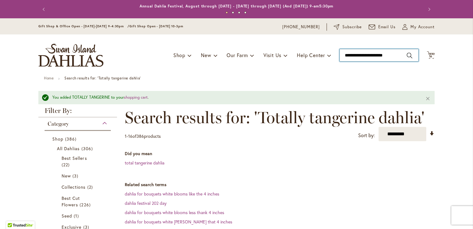
drag, startPoint x: 379, startPoint y: 55, endPoint x: 337, endPoint y: 56, distance: 42.5
click at [337, 56] on div "Toggle Nav Shop Dahlia Tubers Collections Fresh Cut Dahlias Gardening Supplies …" at bounding box center [236, 54] width 409 height 41
click at [300, 72] on div "Toggle Nav Shop Dahlia Tubers Collections Fresh Cut Dahlias Gardening Supplies …" at bounding box center [236, 54] width 409 height 41
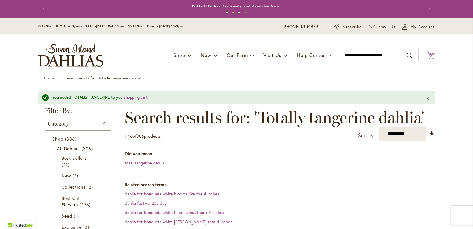
click at [429, 55] on span "16" at bounding box center [431, 56] width 4 height 4
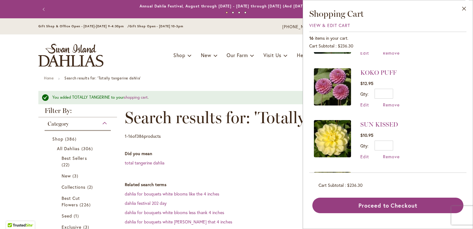
scroll to position [471, 0]
click at [193, 69] on div "Toggle Nav Shop Dahlia Tubers Collections Fresh Cut Dahlias Gardening Supplies …" at bounding box center [236, 54] width 409 height 41
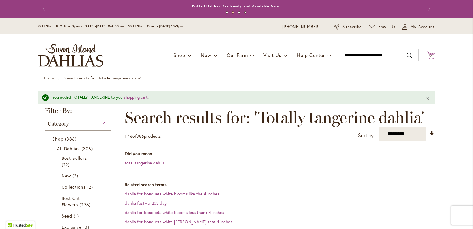
click at [429, 55] on span "16" at bounding box center [431, 56] width 4 height 4
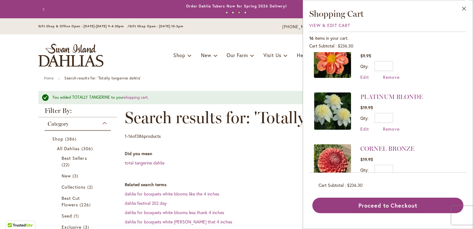
scroll to position [657, 0]
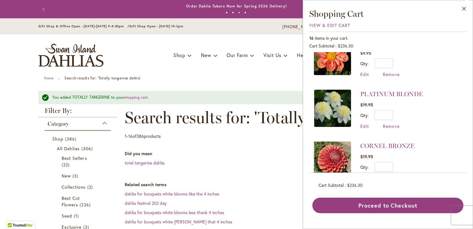
click at [183, 68] on div "Toggle Nav Shop Dahlia Tubers Collections Fresh Cut Dahlias Gardening Supplies …" at bounding box center [236, 54] width 409 height 41
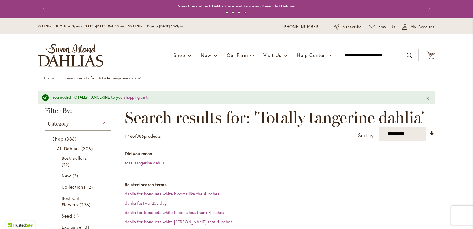
drag, startPoint x: 165, startPoint y: 70, endPoint x: 162, endPoint y: 72, distance: 3.3
click at [165, 71] on div "Toggle Nav Shop Dahlia Tubers Collections Fresh Cut Dahlias Gardening Supplies …" at bounding box center [236, 54] width 409 height 41
drag, startPoint x: 396, startPoint y: 52, endPoint x: 338, endPoint y: 53, distance: 57.6
click at [340, 53] on input "**********" at bounding box center [379, 55] width 79 height 12
type input "*"
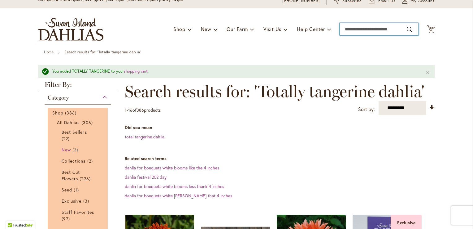
scroll to position [62, 0]
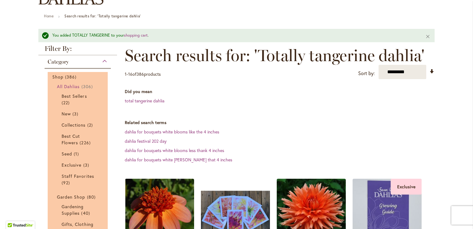
click at [72, 85] on span "All Dahlias" at bounding box center [68, 86] width 23 height 6
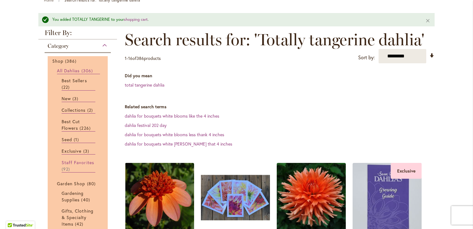
scroll to position [125, 0]
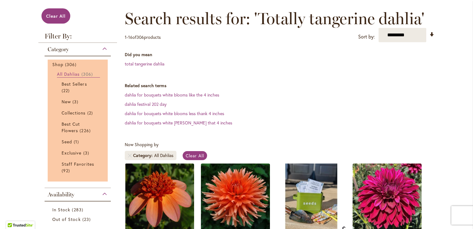
scroll to position [31, 0]
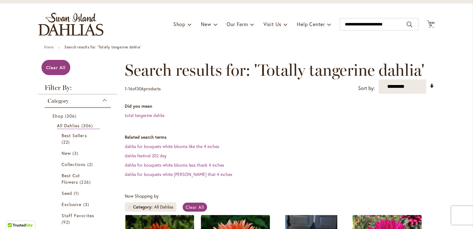
click at [102, 99] on div "Category" at bounding box center [78, 99] width 66 height 10
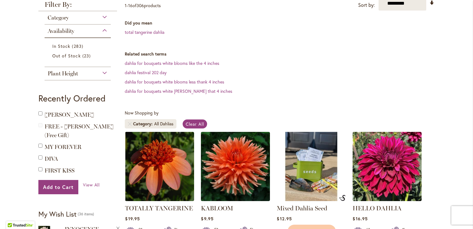
scroll to position [62, 0]
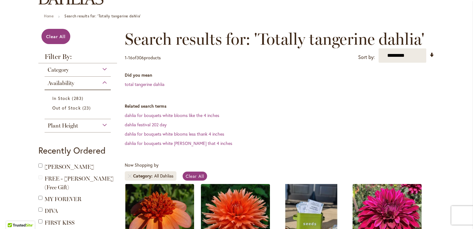
click at [102, 83] on div "Availability" at bounding box center [78, 81] width 66 height 10
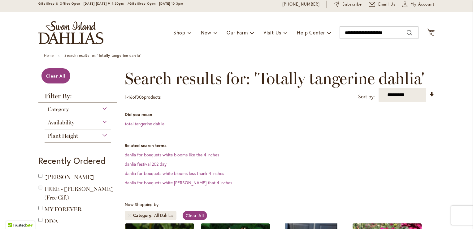
scroll to position [0, 0]
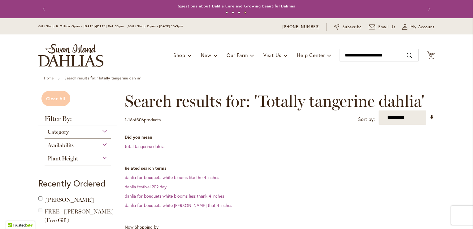
click at [57, 95] on span "Clear All" at bounding box center [56, 98] width 20 height 6
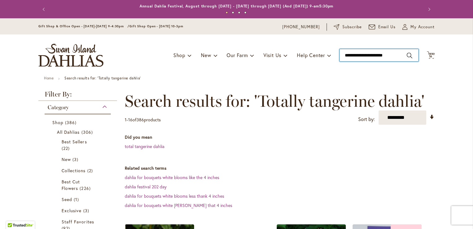
type input "**********"
drag, startPoint x: 397, startPoint y: 55, endPoint x: 317, endPoint y: 47, distance: 79.7
click at [317, 47] on div "Toggle Nav Shop Dahlia Tubers Collections Fresh Cut Dahlias Gardening Supplies …" at bounding box center [236, 54] width 409 height 41
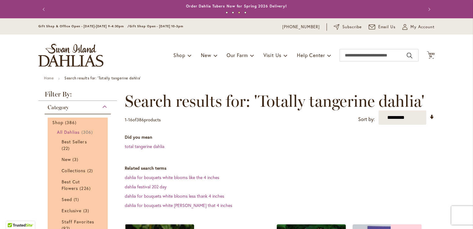
click at [68, 130] on span "All Dahlias" at bounding box center [68, 132] width 23 height 6
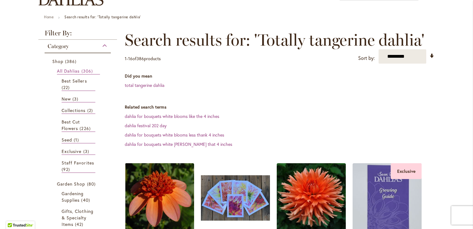
scroll to position [62, 0]
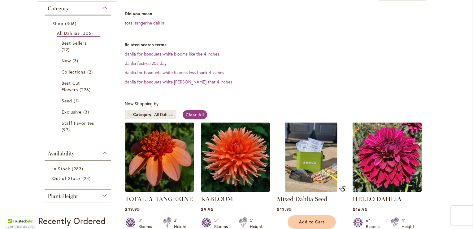
scroll to position [124, 0]
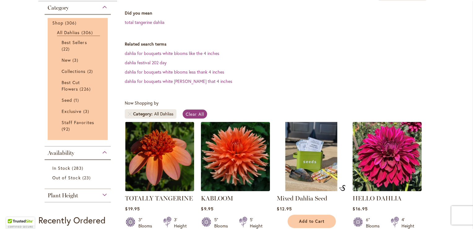
click at [59, 43] on li "Best Sellers 22 items" at bounding box center [77, 45] width 41 height 16
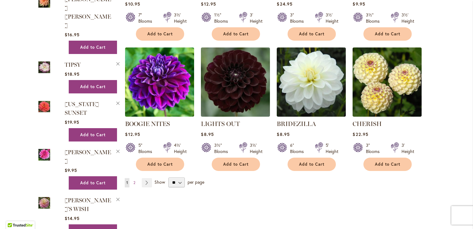
scroll to position [619, 0]
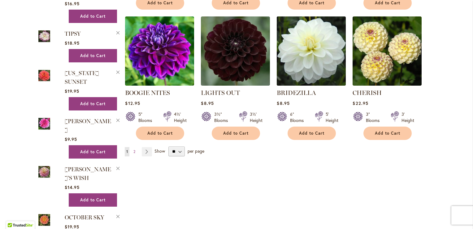
click at [303, 57] on img at bounding box center [311, 51] width 72 height 72
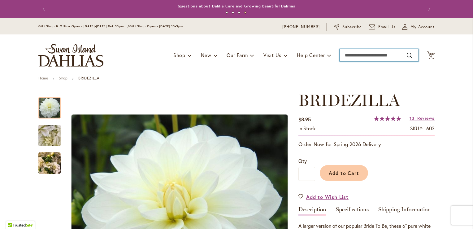
click at [352, 56] on input "Search" at bounding box center [379, 55] width 79 height 12
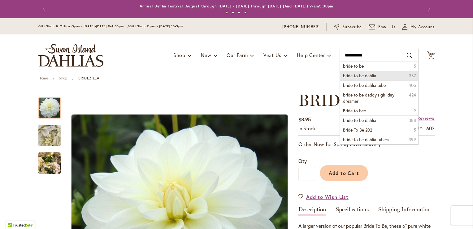
click at [356, 73] on span "bride to be dahlia" at bounding box center [359, 75] width 33 height 6
type input "**********"
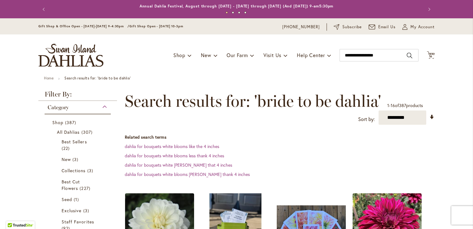
scroll to position [93, 0]
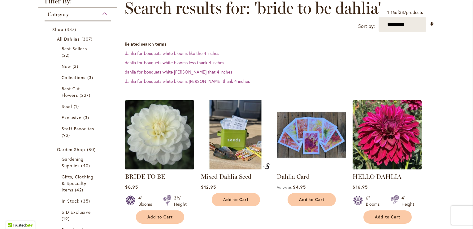
click at [163, 137] on img at bounding box center [160, 134] width 72 height 72
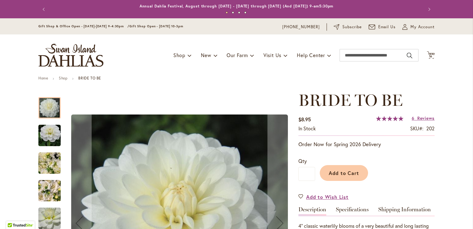
scroll to position [93, 0]
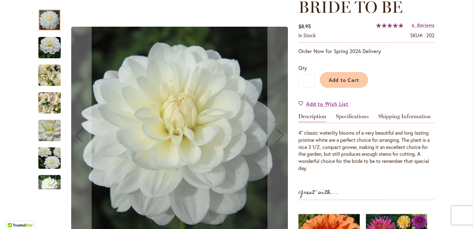
click at [46, 107] on img "BRIDE TO BE" at bounding box center [49, 103] width 22 height 30
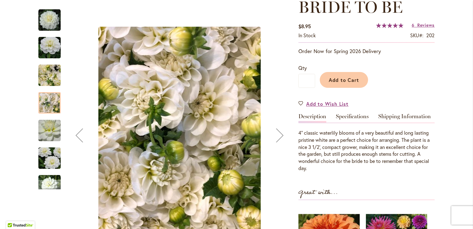
click at [50, 84] on img "BRIDE TO BE" at bounding box center [49, 75] width 45 height 33
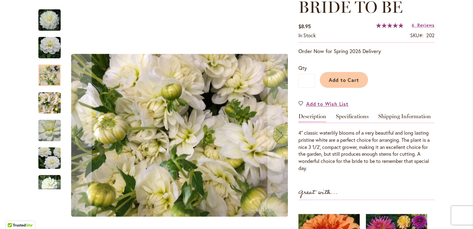
click at [50, 48] on img "BRIDE TO BE" at bounding box center [49, 48] width 45 height 30
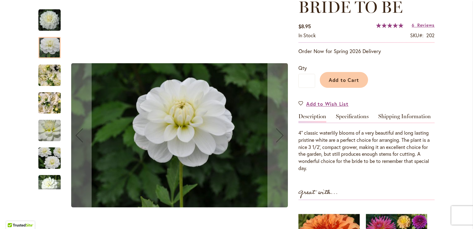
click at [50, 24] on img "BRIDE TO BE" at bounding box center [49, 20] width 22 height 22
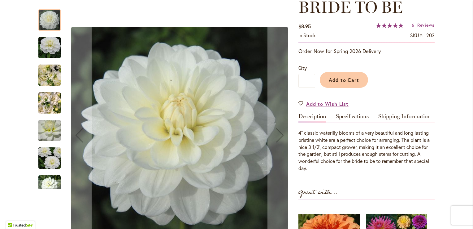
click at [50, 159] on img "BRIDE TO BE" at bounding box center [49, 158] width 45 height 30
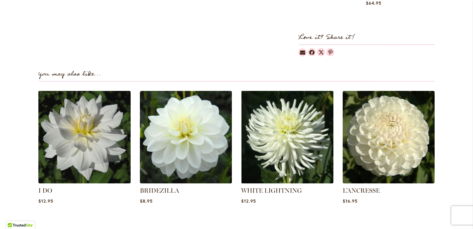
scroll to position [403, 0]
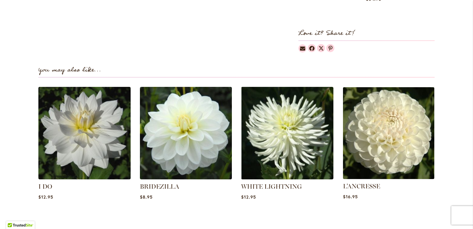
click at [375, 149] on img at bounding box center [389, 133] width 96 height 96
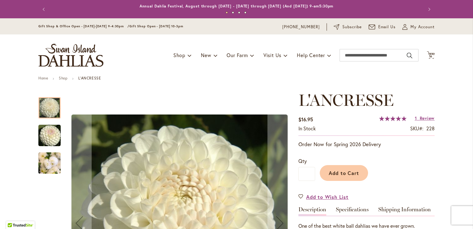
click at [48, 129] on img "L'ANCRESSE" at bounding box center [49, 135] width 45 height 30
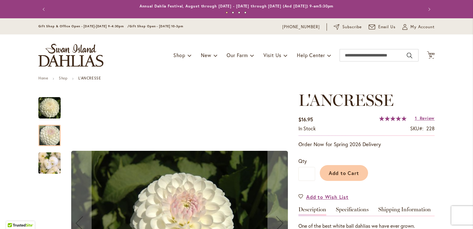
click at [46, 166] on img "L'ANCRESSE" at bounding box center [49, 163] width 22 height 30
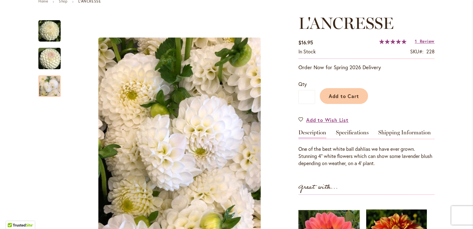
scroll to position [93, 0]
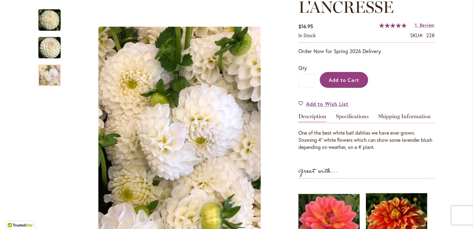
click at [340, 77] on span "Add to Cart" at bounding box center [344, 79] width 31 height 7
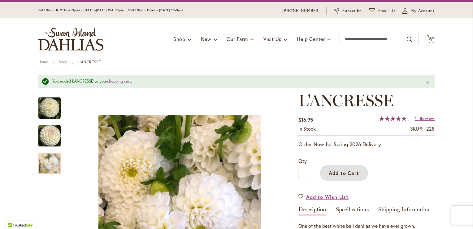
scroll to position [0, 0]
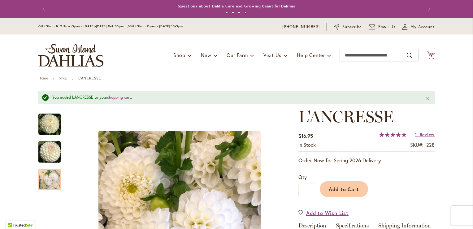
click at [429, 56] on span "17" at bounding box center [430, 56] width 3 height 4
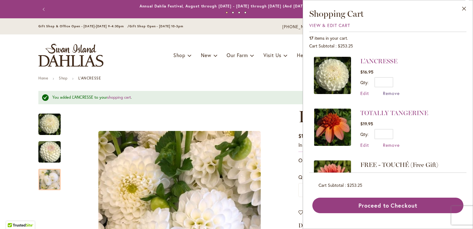
click at [390, 92] on span "Remove" at bounding box center [391, 93] width 17 height 6
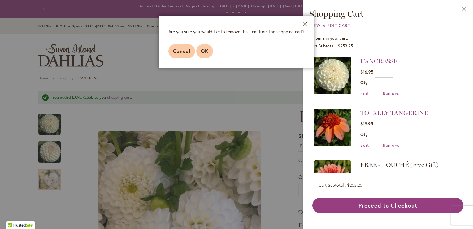
click at [203, 51] on span "OK" at bounding box center [204, 51] width 7 height 7
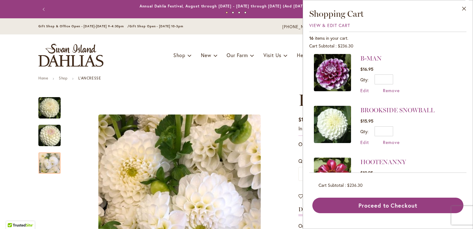
scroll to position [248, 0]
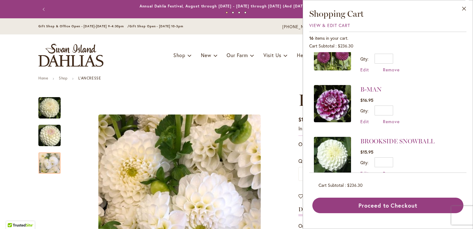
click at [341, 93] on img at bounding box center [332, 103] width 37 height 37
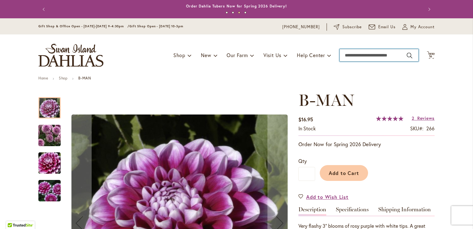
click at [346, 55] on input "Search" at bounding box center [379, 55] width 79 height 12
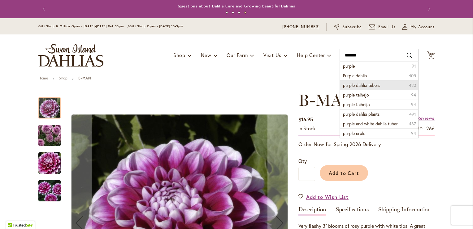
click at [360, 84] on span "purple dahlia tubers" at bounding box center [361, 85] width 37 height 6
type input "**********"
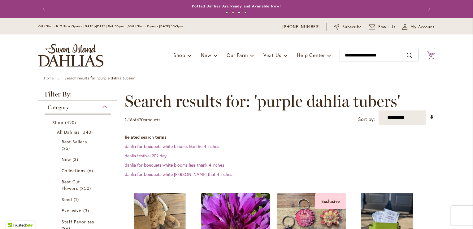
click at [429, 55] on span "16" at bounding box center [431, 56] width 4 height 4
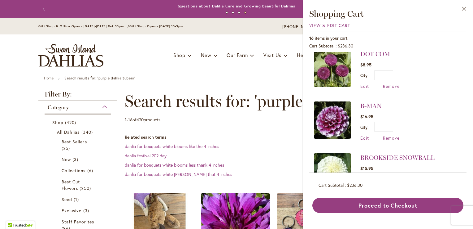
scroll to position [217, 0]
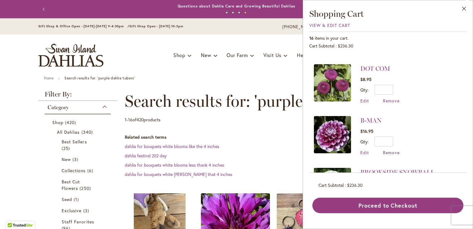
click at [392, 149] on span "Remove" at bounding box center [391, 152] width 17 height 6
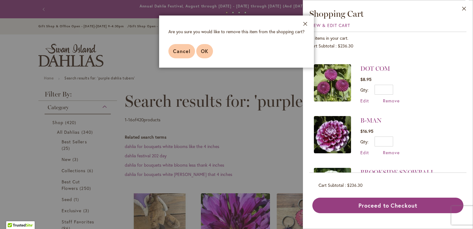
click at [201, 51] on span "OK" at bounding box center [204, 51] width 7 height 7
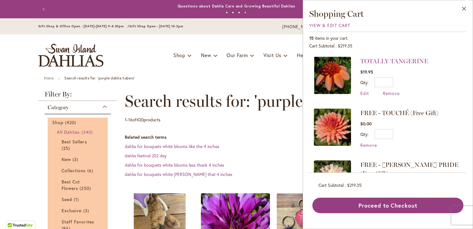
click at [67, 133] on span "All Dahlias" at bounding box center [68, 132] width 23 height 6
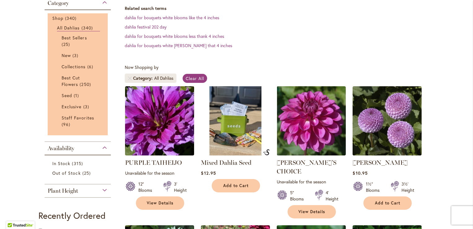
scroll to position [62, 0]
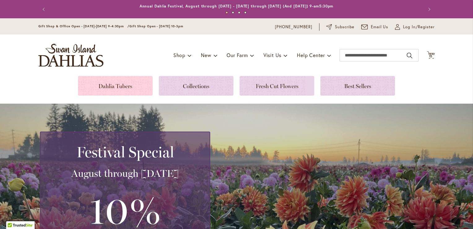
click at [94, 82] on link at bounding box center [115, 86] width 75 height 20
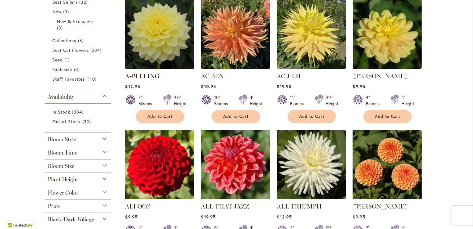
scroll to position [186, 0]
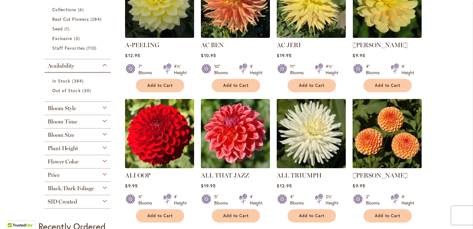
click at [101, 160] on div "Flower Color" at bounding box center [78, 160] width 66 height 10
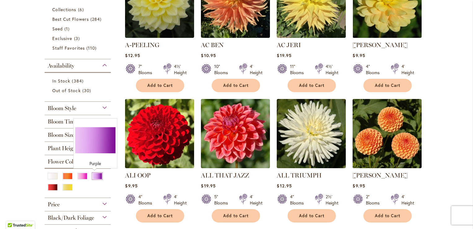
click at [94, 175] on div "Purple" at bounding box center [97, 175] width 10 height 7
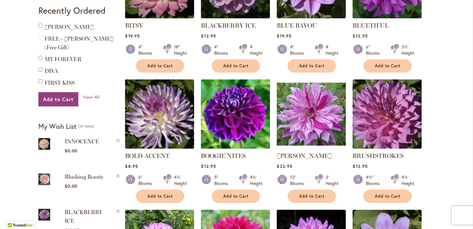
scroll to position [341, 0]
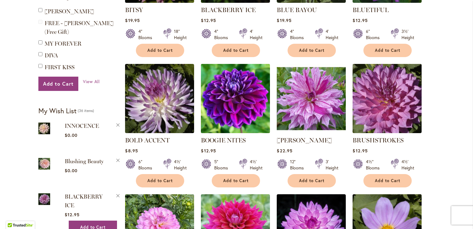
click at [244, 105] on img at bounding box center [235, 98] width 72 height 72
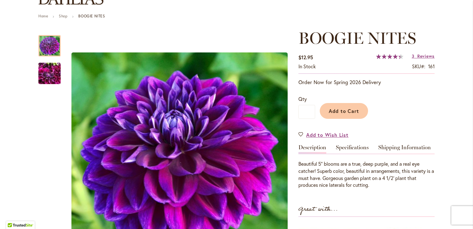
scroll to position [93, 0]
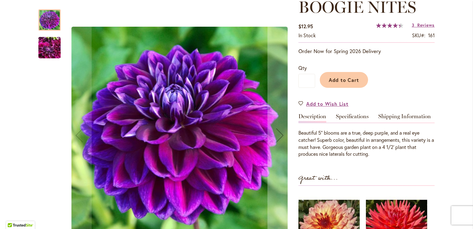
click at [47, 48] on img "BOOGIE NITES" at bounding box center [49, 48] width 22 height 30
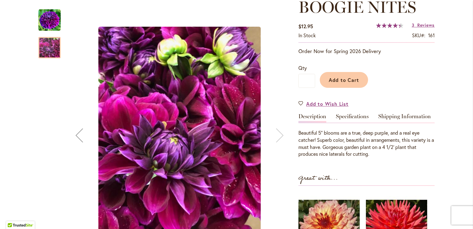
click at [49, 22] on img "BOOGIE NITES" at bounding box center [49, 20] width 22 height 22
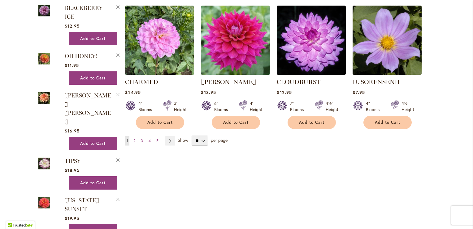
scroll to position [465, 0]
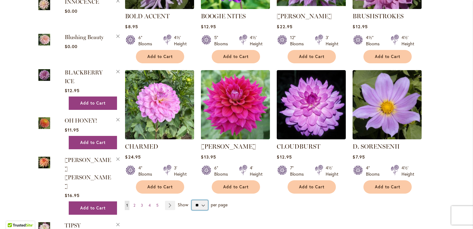
click at [201, 201] on select "** ** ** **" at bounding box center [200, 205] width 16 height 10
select select "**"
click at [192, 200] on select "** ** ** **" at bounding box center [200, 205] width 16 height 10
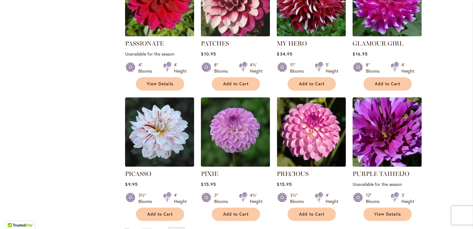
scroll to position [2044, 0]
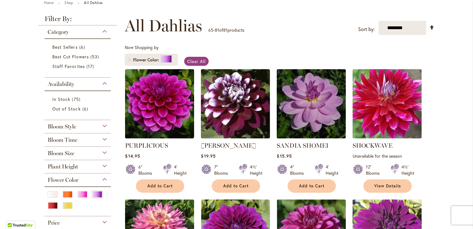
scroll to position [65, 0]
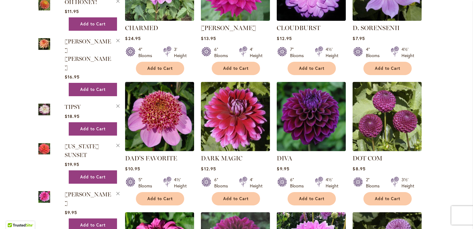
scroll to position [588, 0]
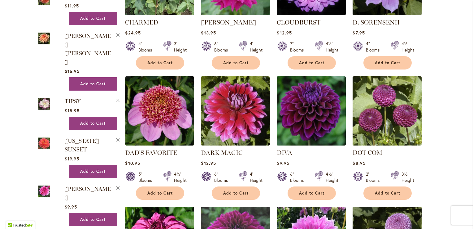
click at [314, 107] on img at bounding box center [311, 110] width 72 height 72
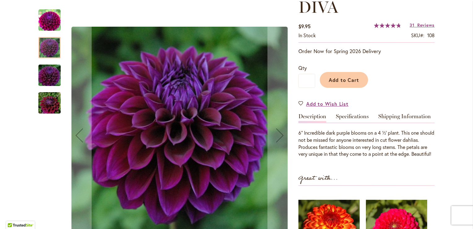
scroll to position [124, 0]
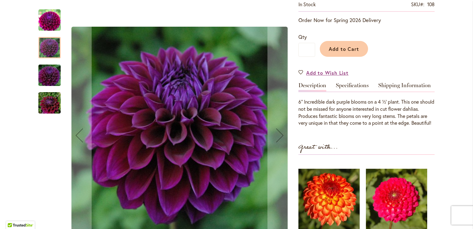
click at [42, 99] on img "Diva" at bounding box center [49, 103] width 45 height 30
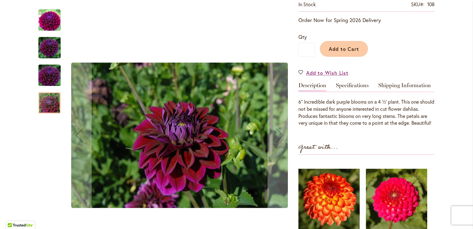
click at [45, 75] on img "Diva" at bounding box center [49, 75] width 45 height 30
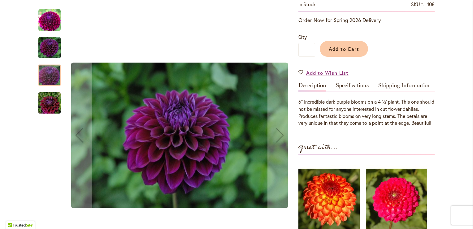
click at [48, 53] on img "Diva" at bounding box center [49, 48] width 22 height 22
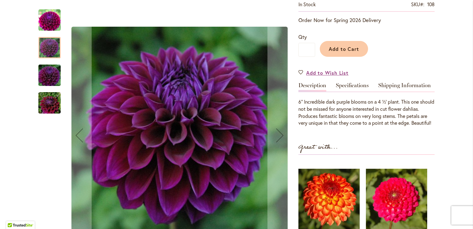
click at [48, 24] on img "Diva" at bounding box center [49, 20] width 22 height 22
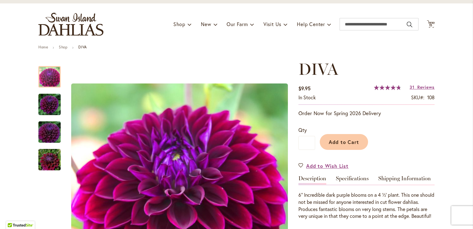
scroll to position [0, 0]
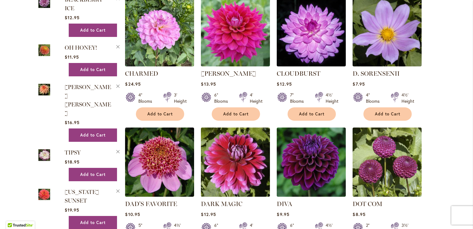
scroll to position [526, 0]
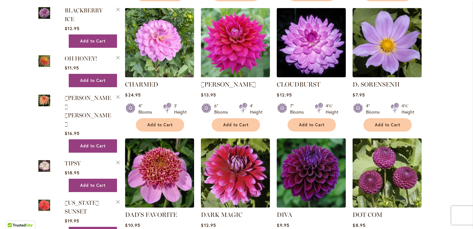
click at [158, 43] on img at bounding box center [160, 42] width 72 height 72
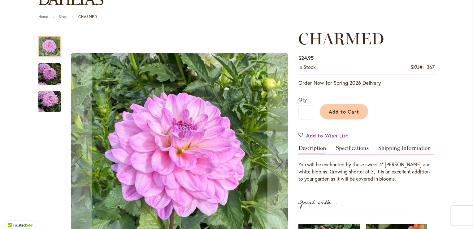
scroll to position [62, 0]
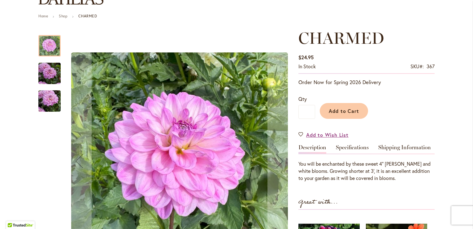
click at [48, 72] on img "CHARMED" at bounding box center [49, 74] width 22 height 30
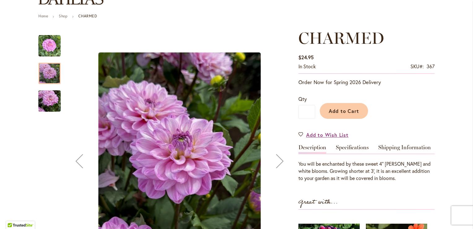
click at [43, 96] on img "CHARMED" at bounding box center [49, 101] width 22 height 30
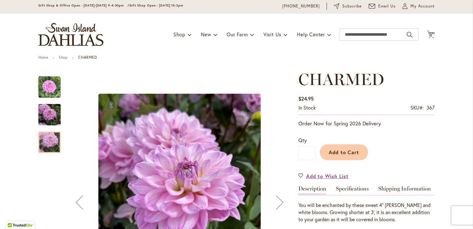
scroll to position [0, 0]
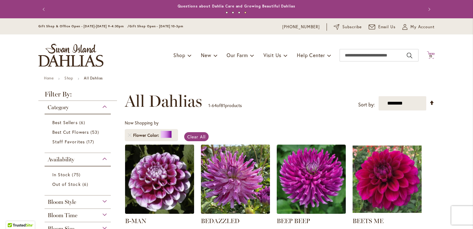
click at [431, 55] on span "15 15 items" at bounding box center [431, 56] width 6 height 3
